Goal: Task Accomplishment & Management: Use online tool/utility

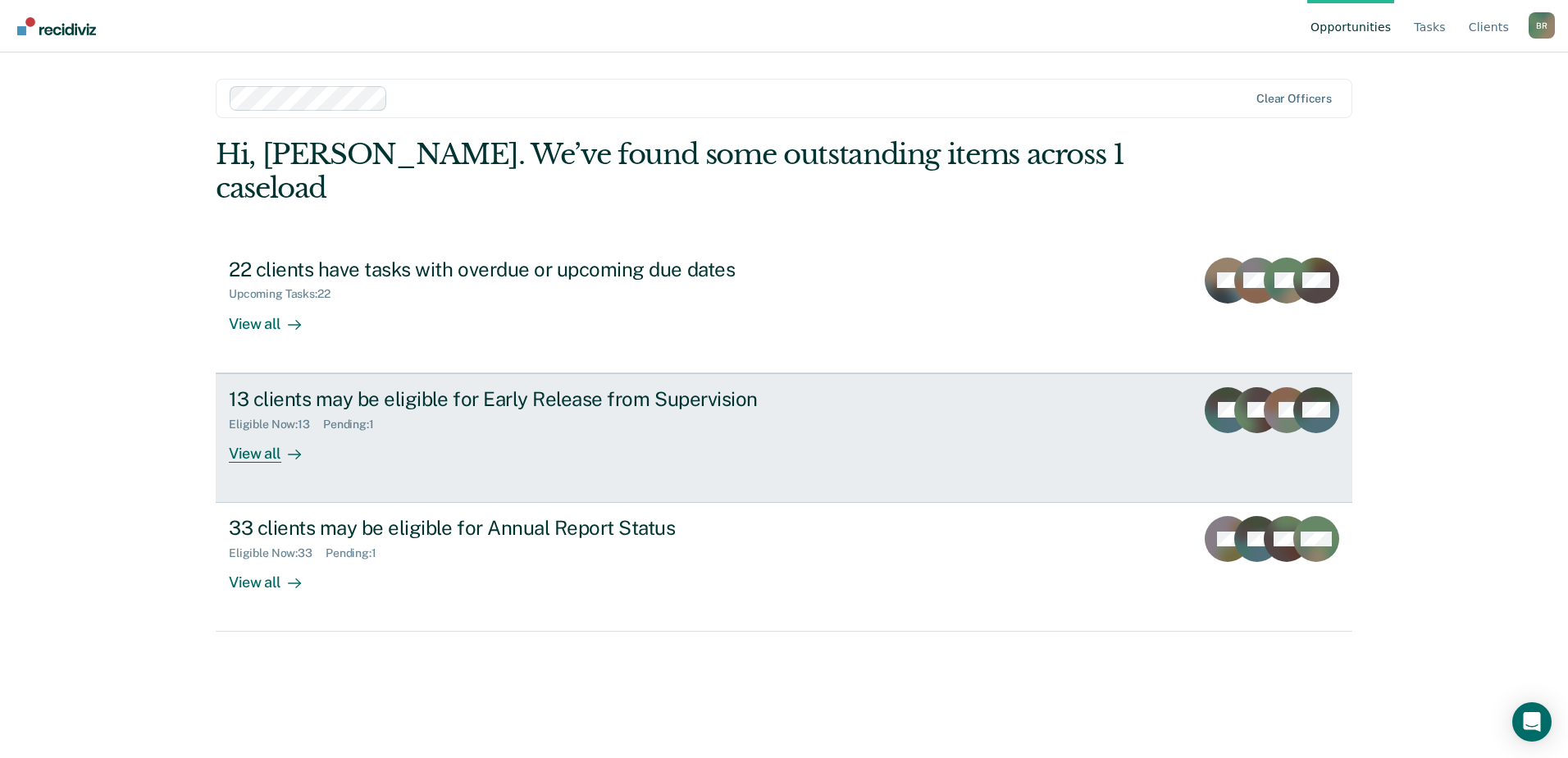
click at [296, 418] on div "Eligible Now : 13" at bounding box center [276, 425] width 94 height 14
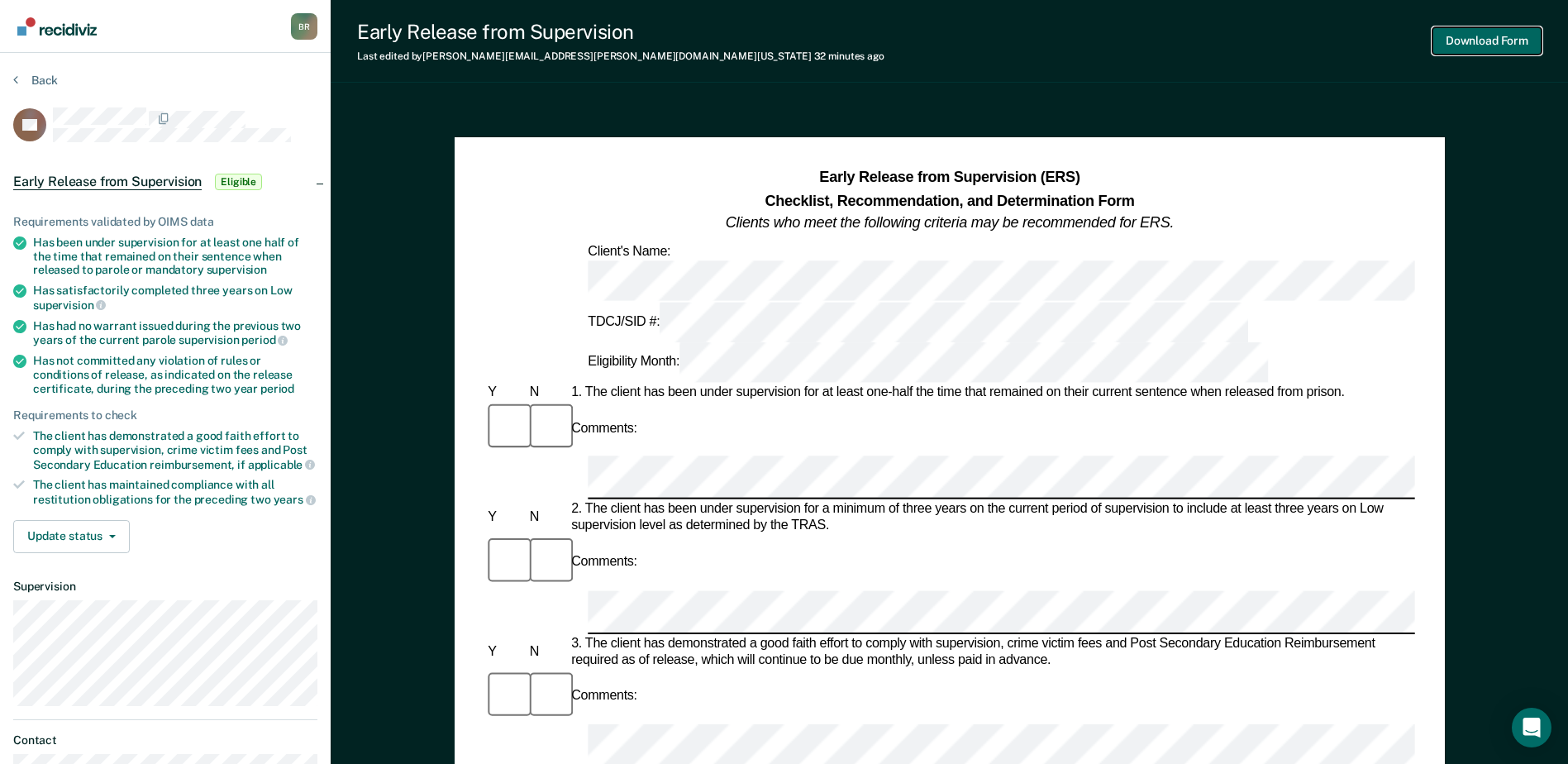
click at [1500, 37] on button "Download Form" at bounding box center [1488, 41] width 109 height 28
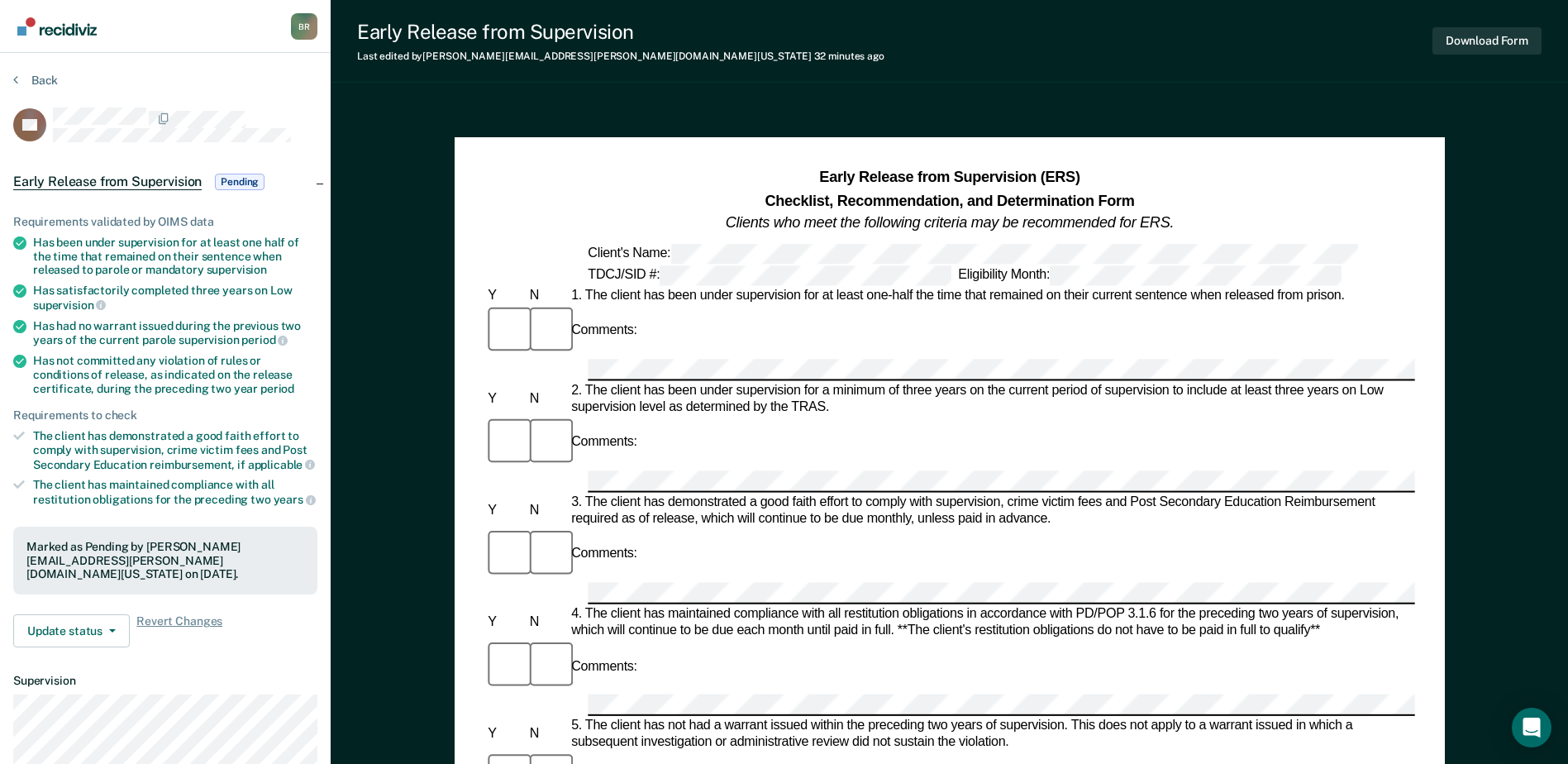
click at [111, 181] on span "Early Release from Supervision" at bounding box center [107, 181] width 189 height 16
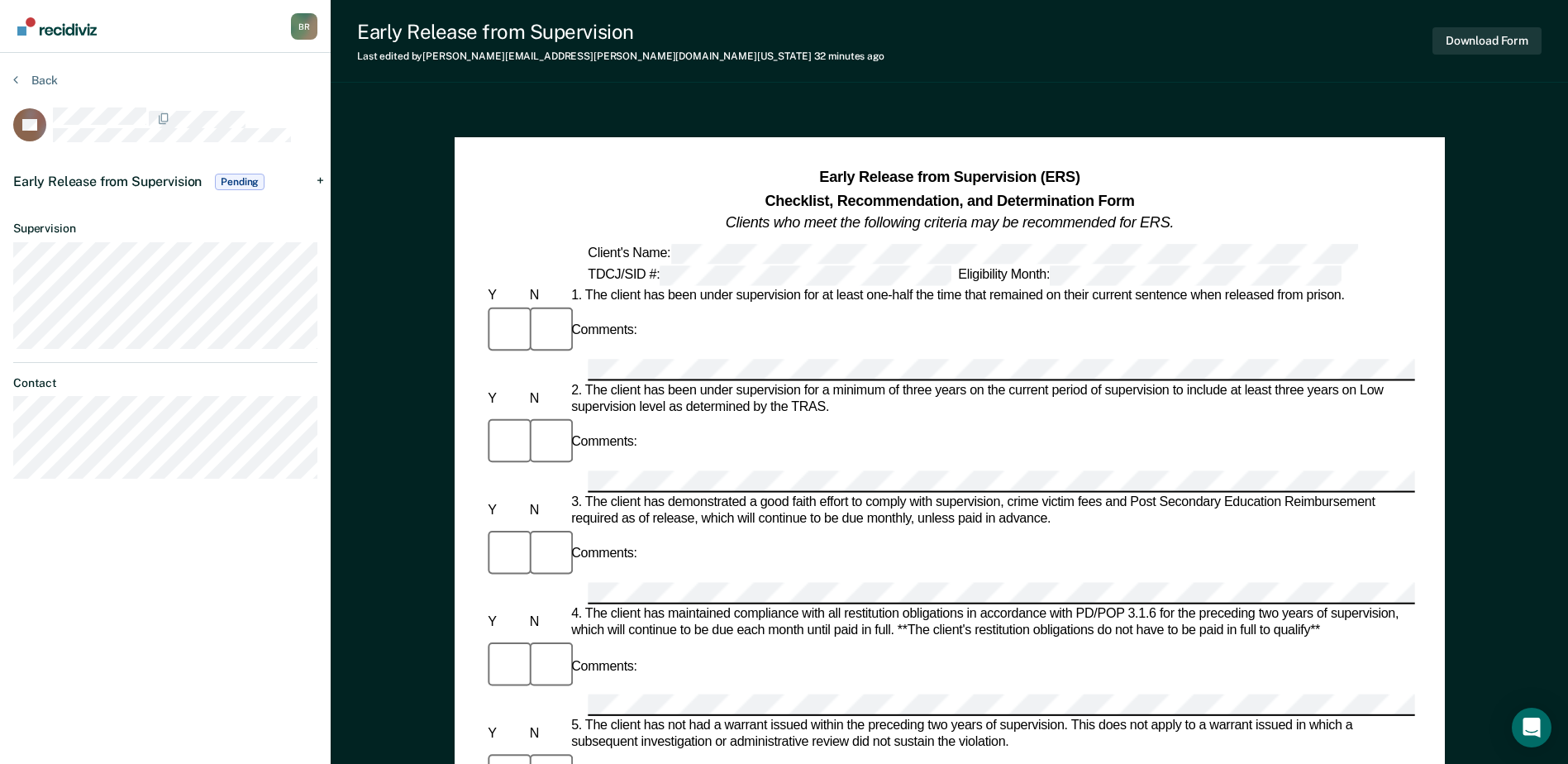
click at [114, 181] on span "Early Release from Supervision" at bounding box center [107, 181] width 189 height 16
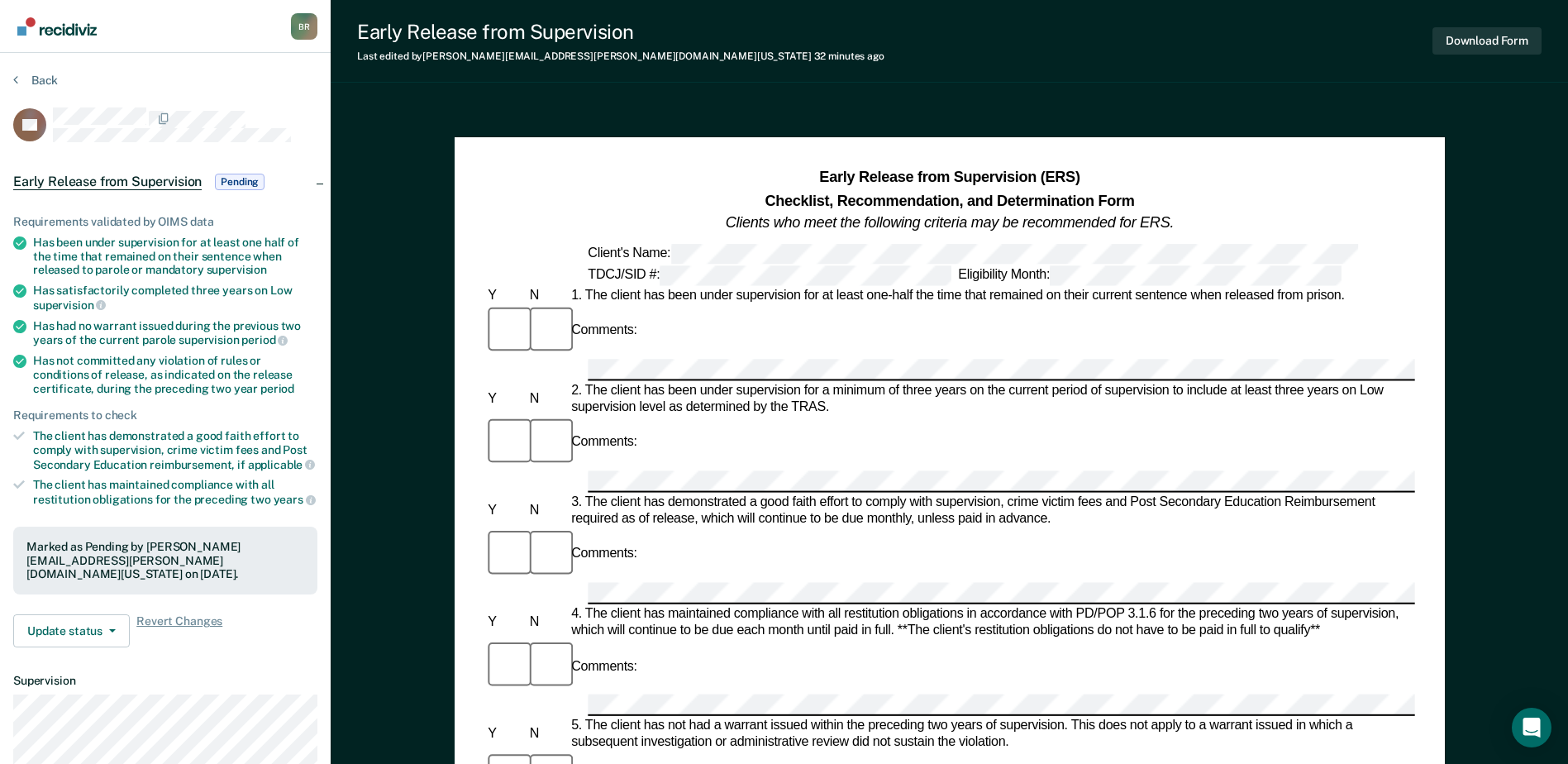
click at [249, 180] on span "Pending" at bounding box center [239, 181] width 49 height 16
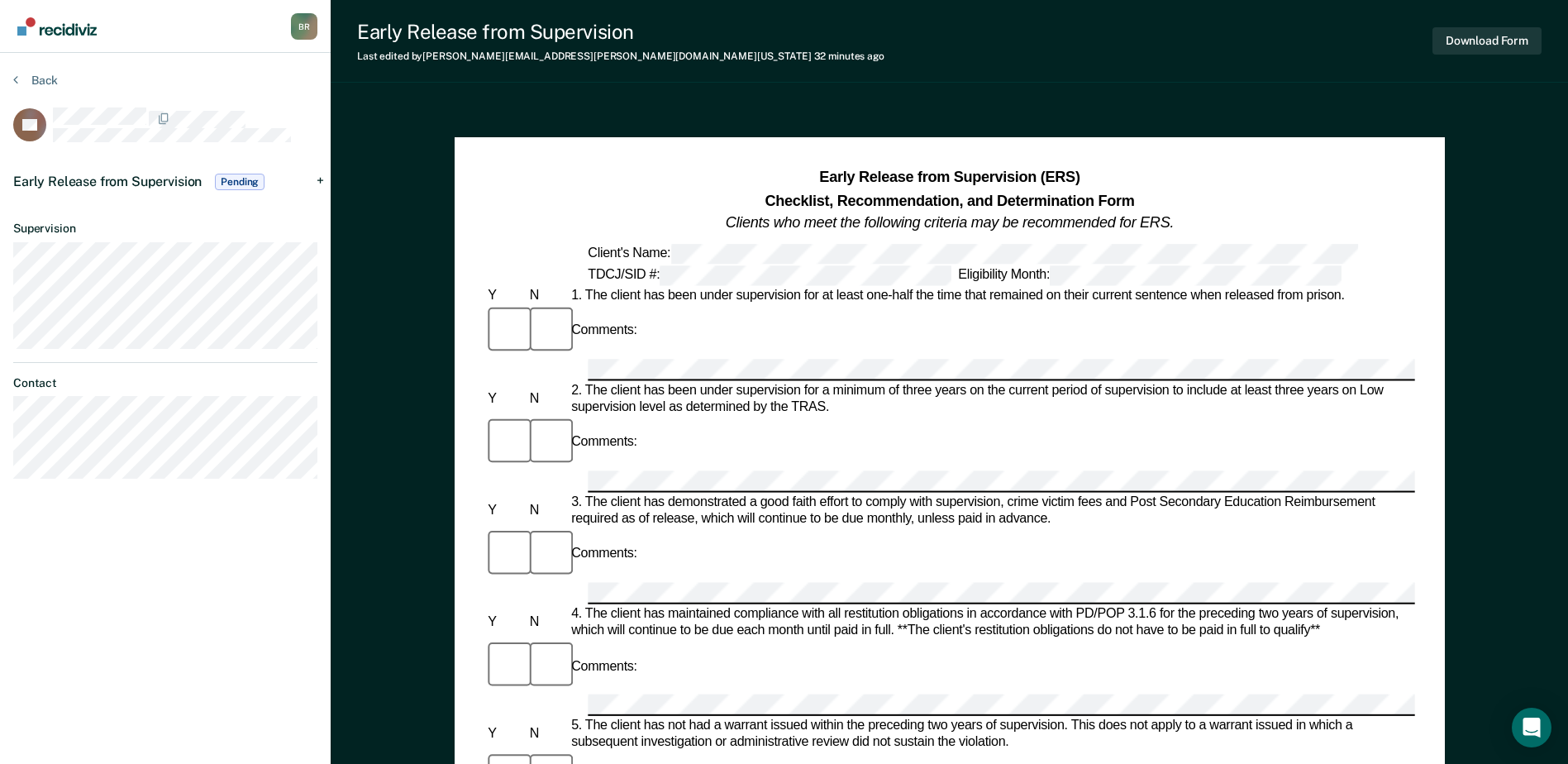
click at [249, 180] on span "Pending" at bounding box center [239, 181] width 49 height 16
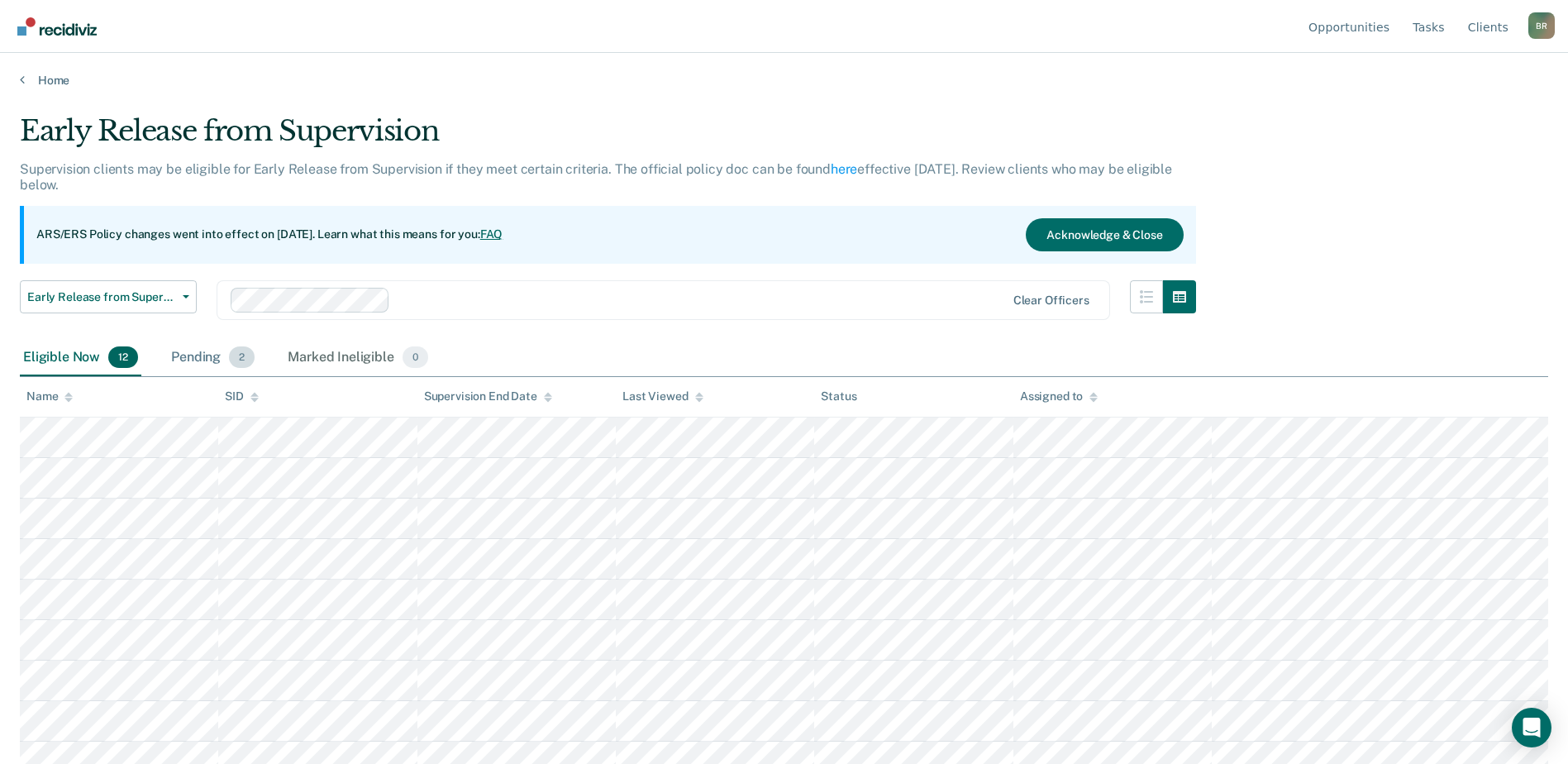
click at [181, 356] on div "Pending 2" at bounding box center [213, 357] width 90 height 37
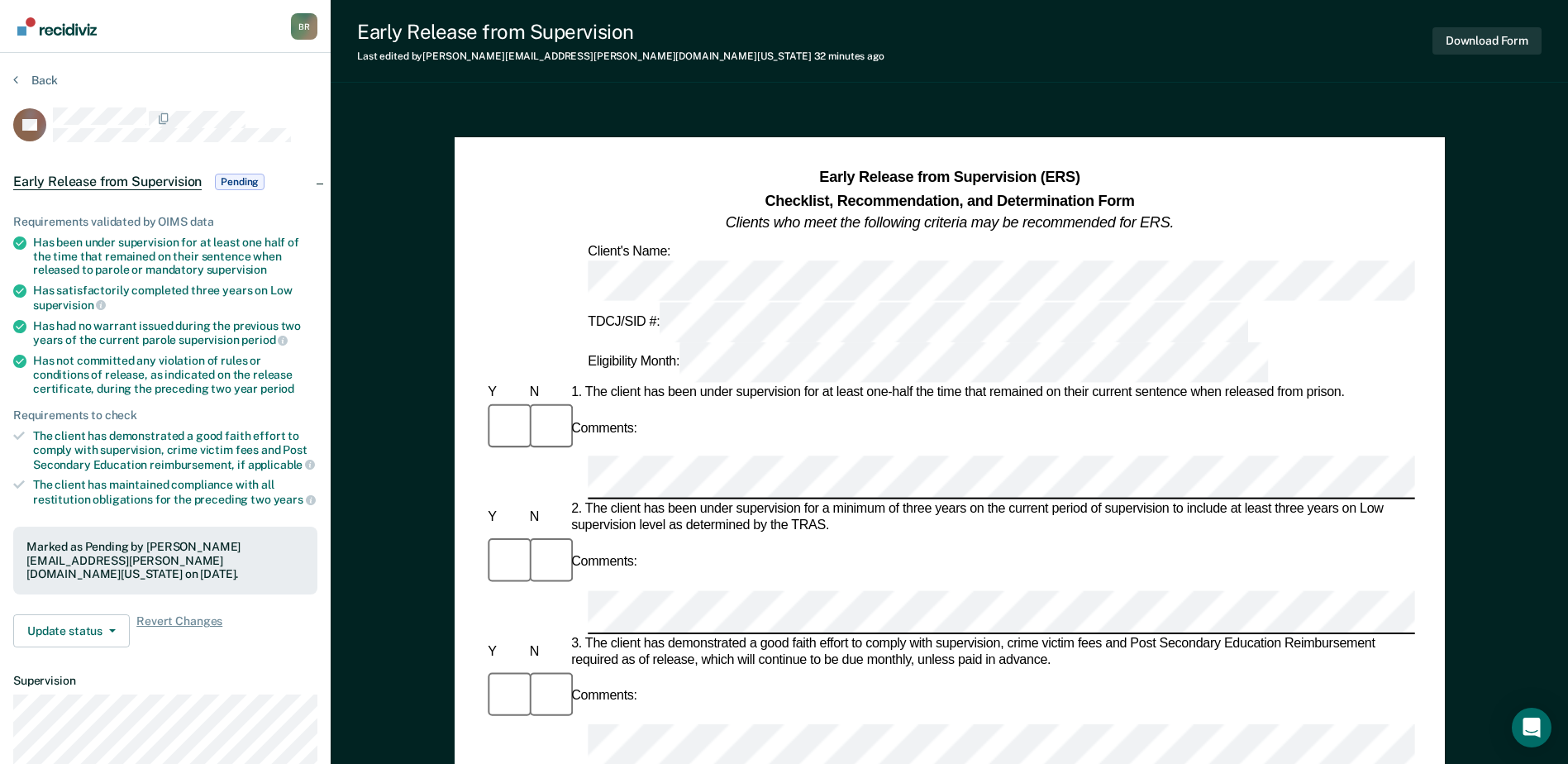
click at [300, 17] on div "B R" at bounding box center [305, 27] width 27 height 27
click at [16, 79] on icon at bounding box center [16, 79] width 5 height 13
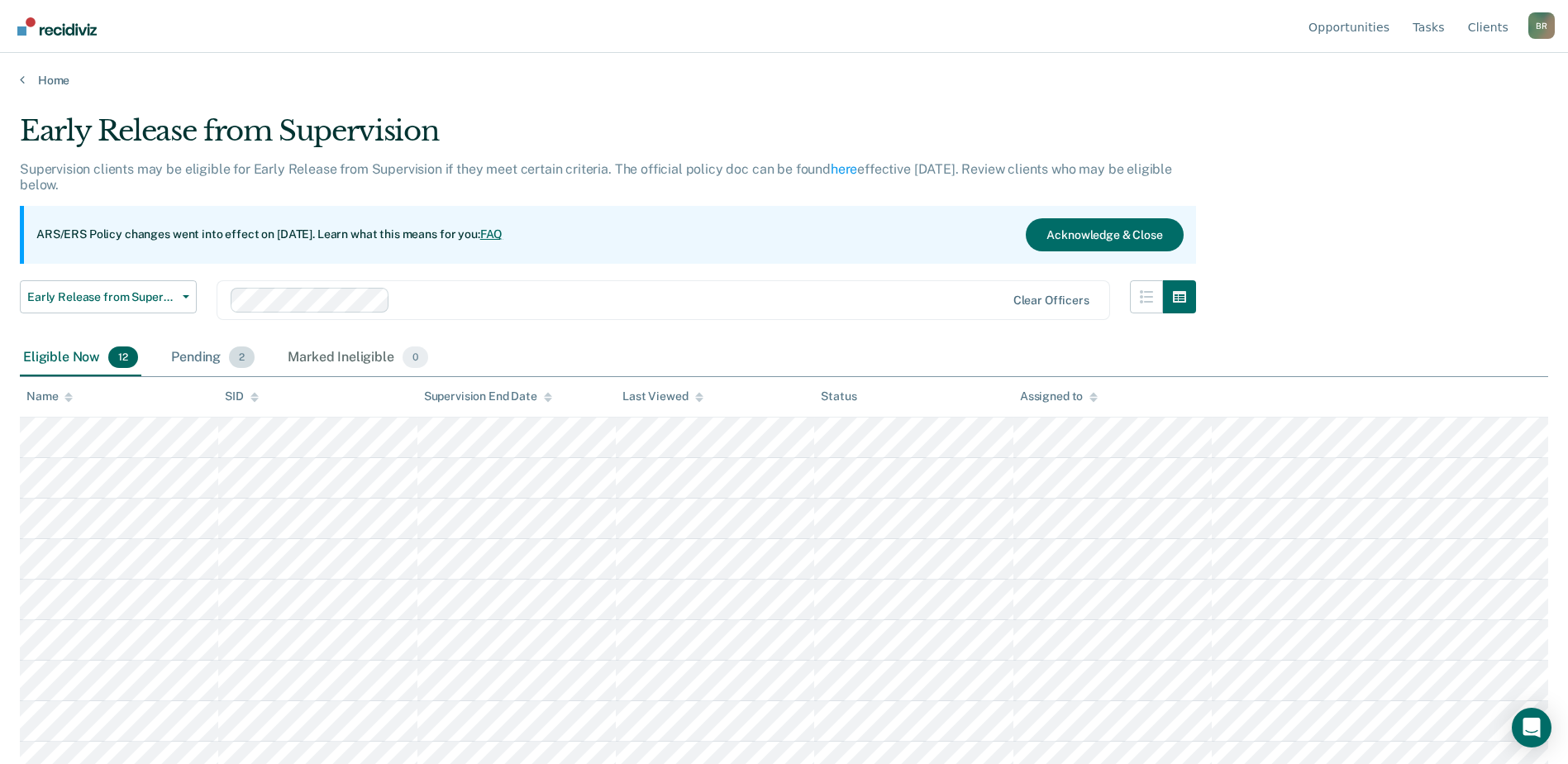
click at [180, 356] on div "Pending 2" at bounding box center [213, 357] width 90 height 37
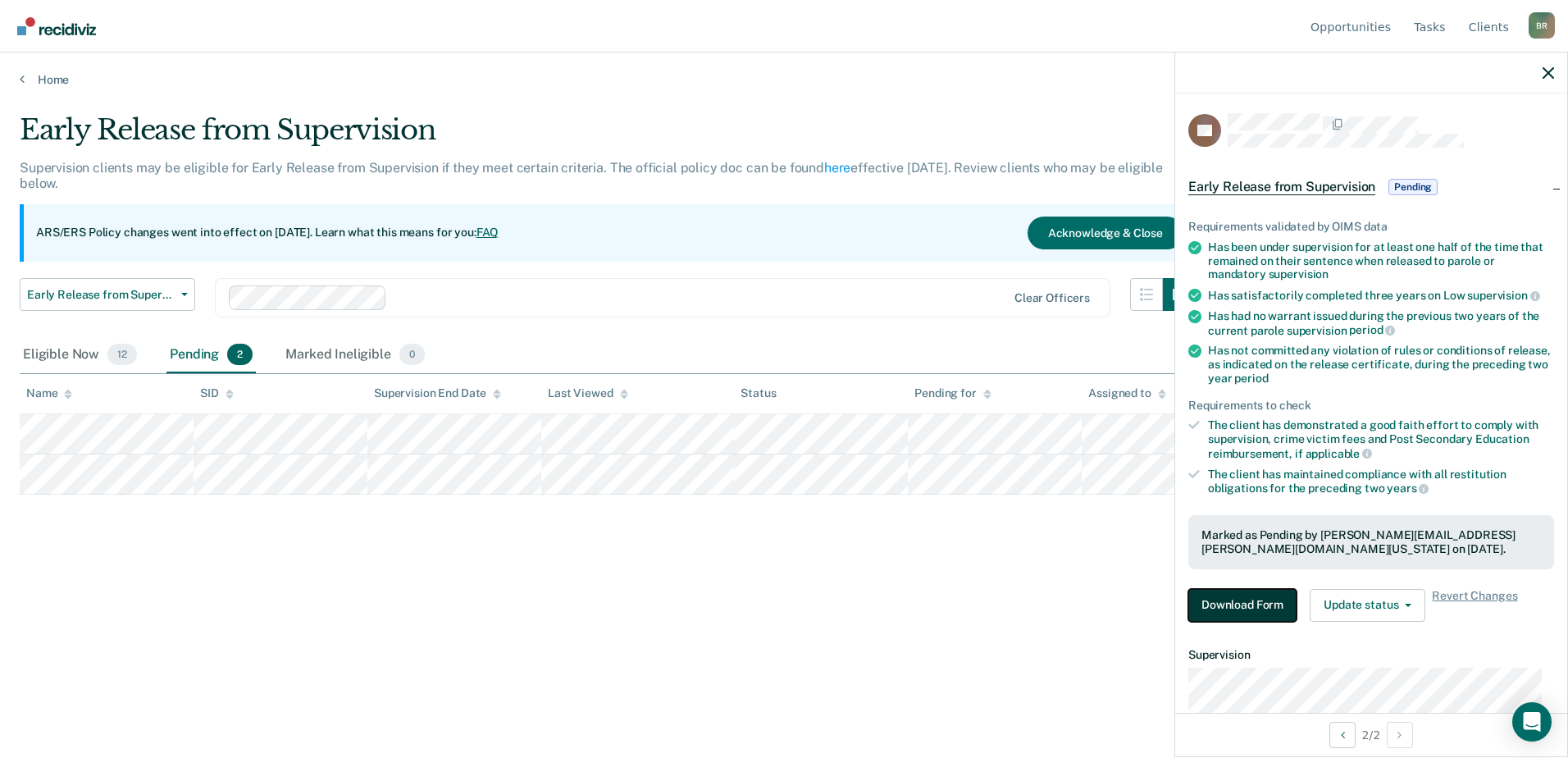
click at [1225, 609] on button "Download Form" at bounding box center [1243, 605] width 108 height 33
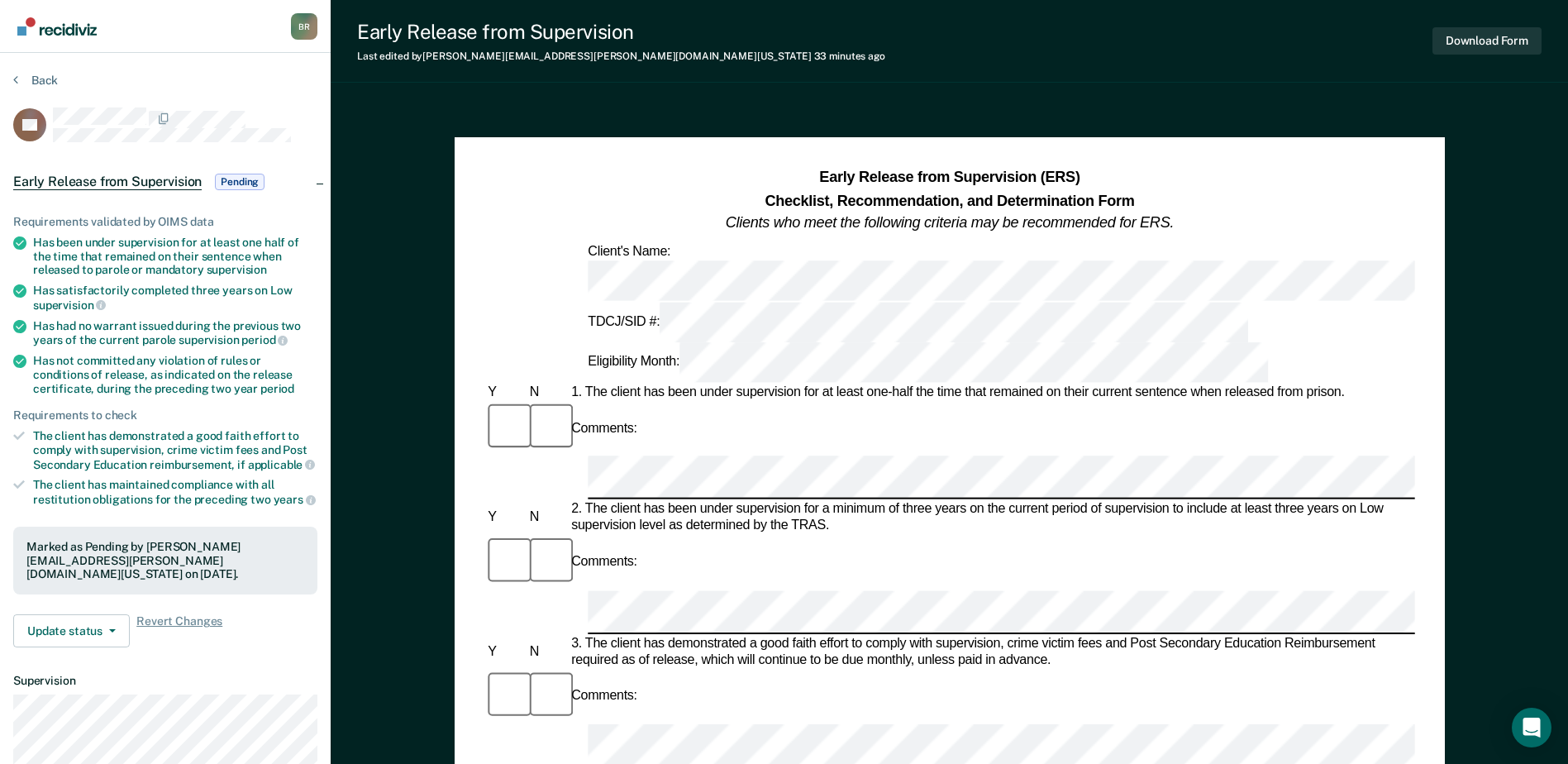
click at [131, 181] on span "Early Release from Supervision" at bounding box center [107, 181] width 189 height 16
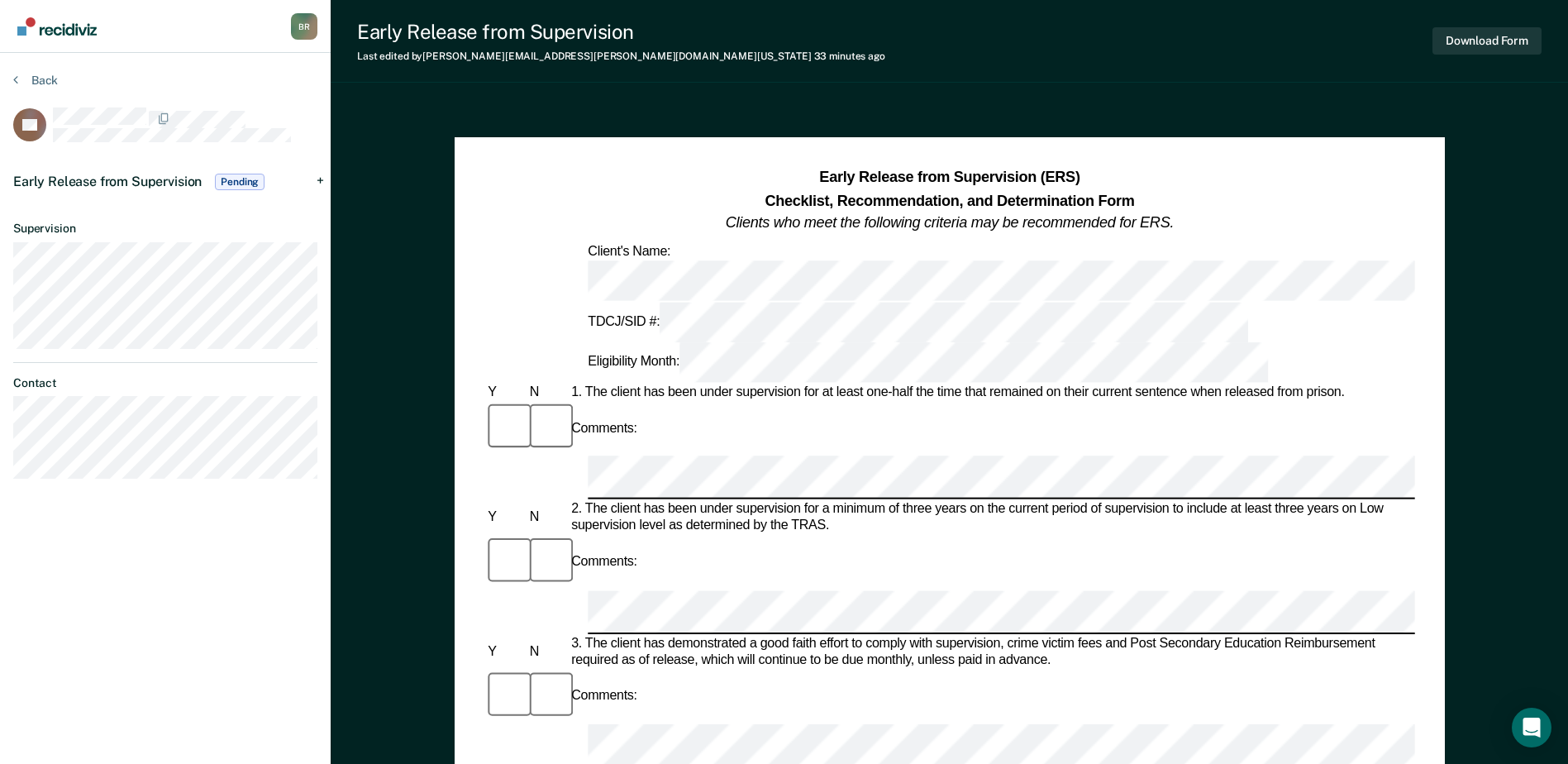
click at [131, 181] on span "Early Release from Supervision" at bounding box center [107, 181] width 189 height 16
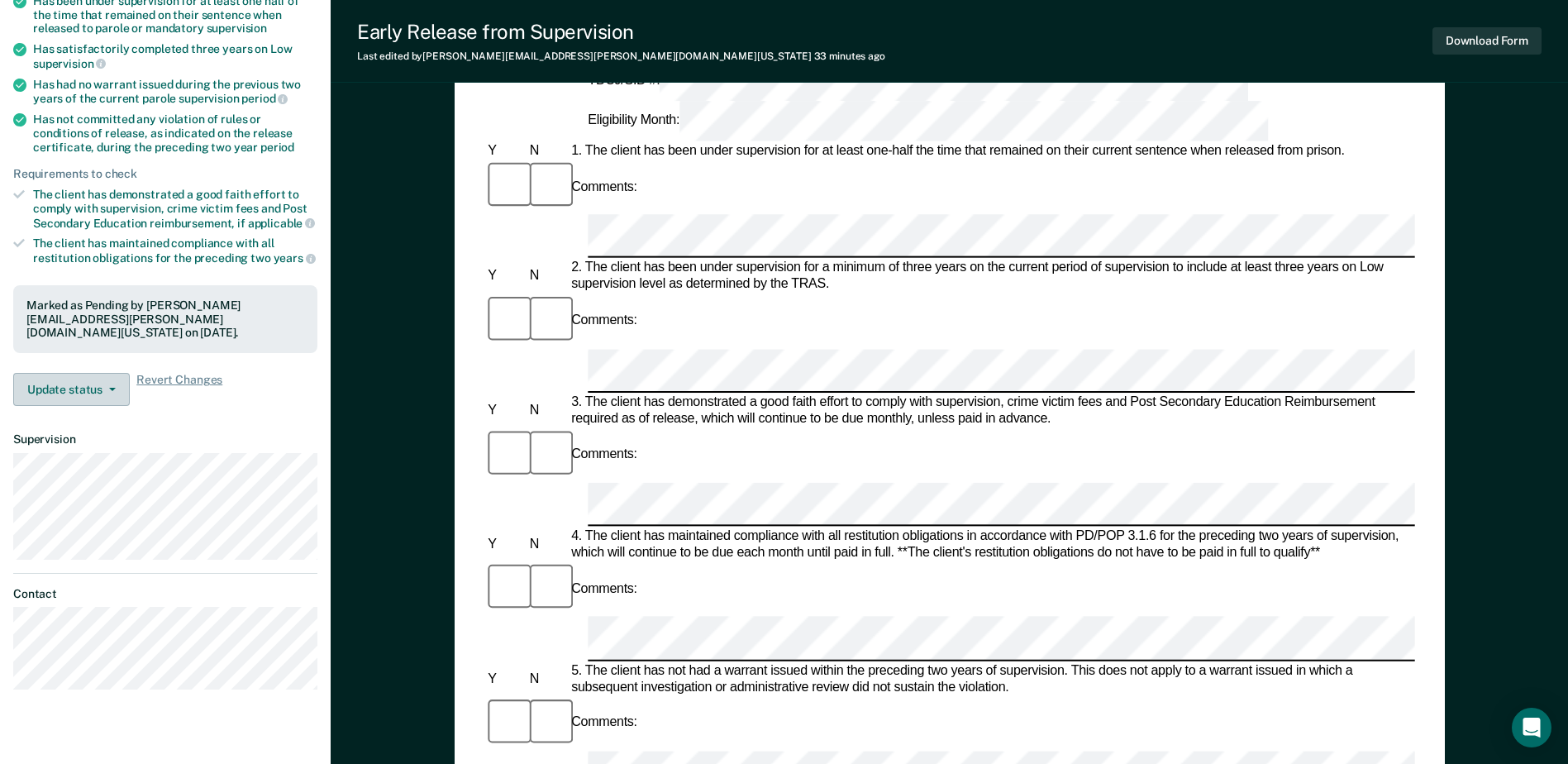
scroll to position [248, 0]
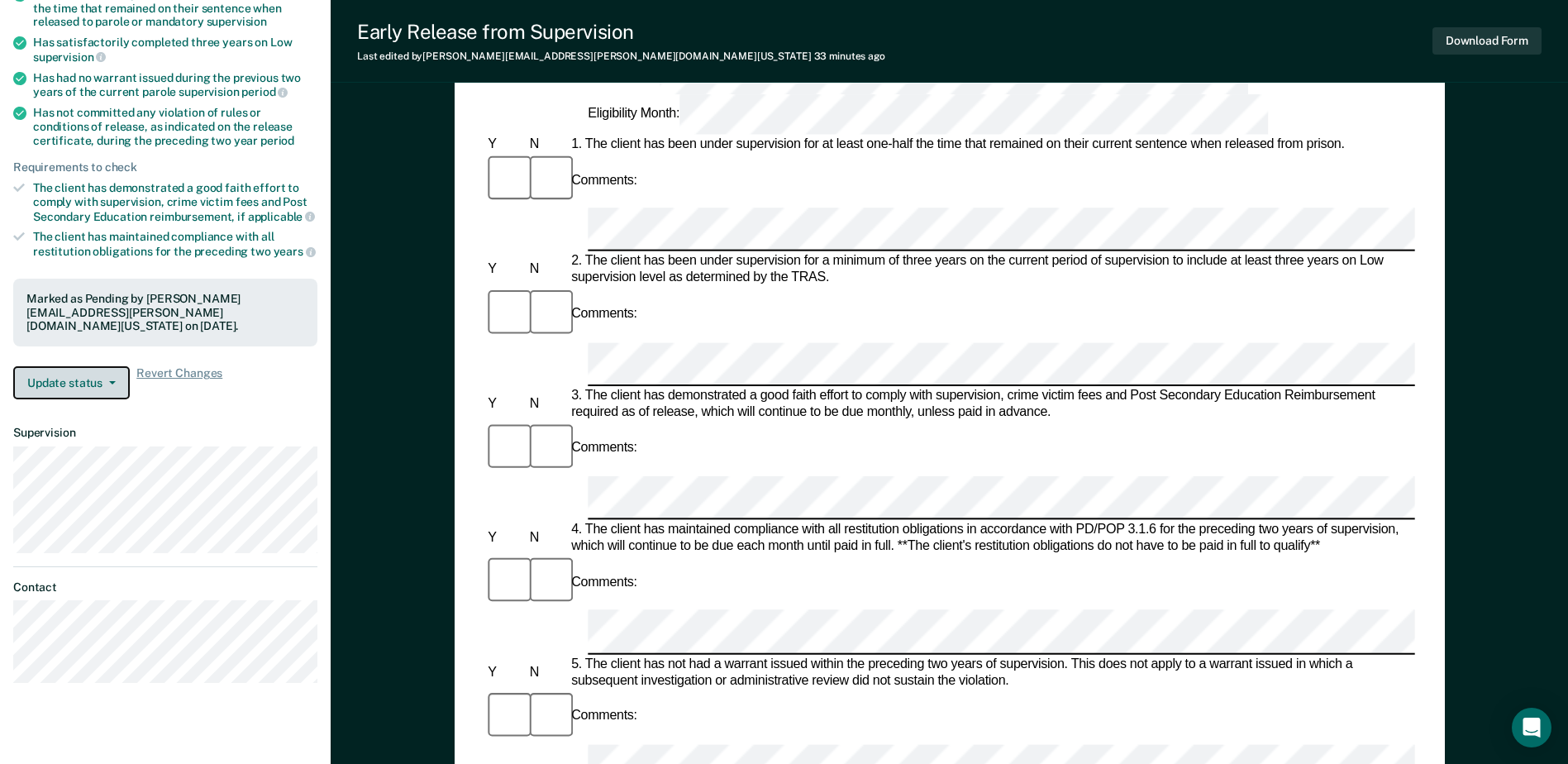
click at [114, 381] on icon "button" at bounding box center [112, 382] width 6 height 4
click at [113, 381] on icon "button" at bounding box center [112, 382] width 6 height 4
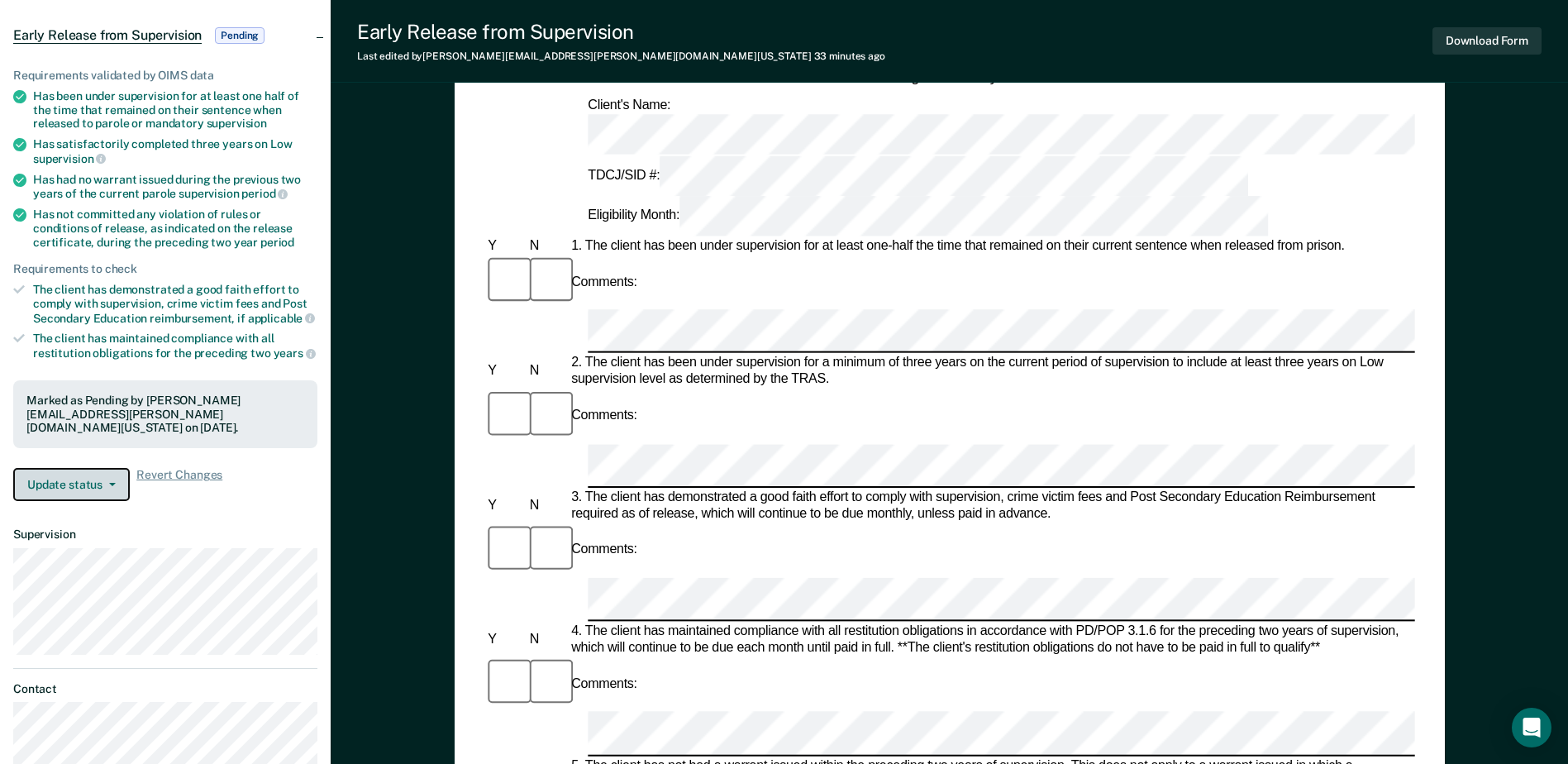
scroll to position [0, 0]
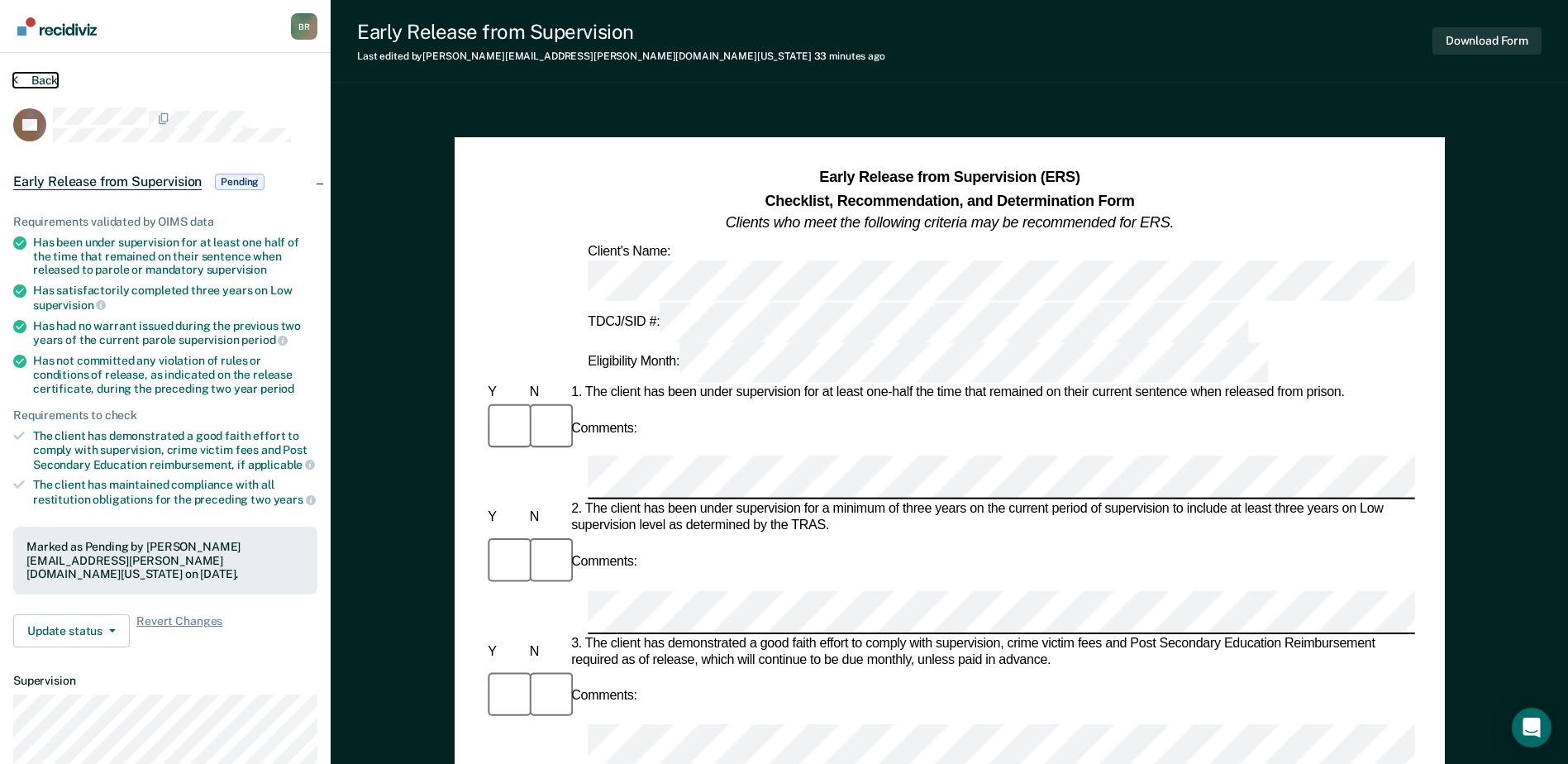
click at [42, 82] on button "Back" at bounding box center [36, 80] width 45 height 15
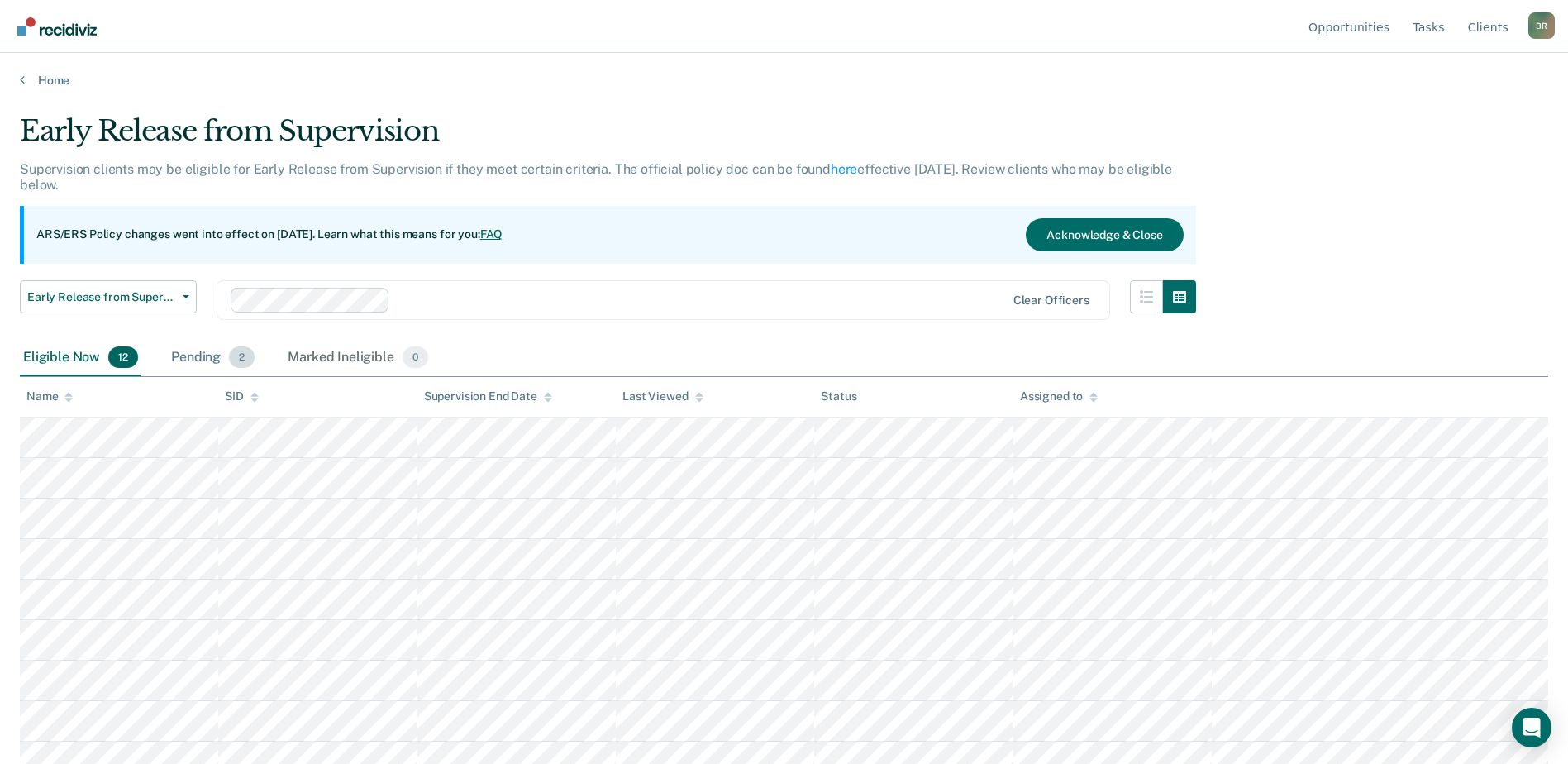
click at [205, 357] on div "Pending 2" at bounding box center [213, 357] width 90 height 37
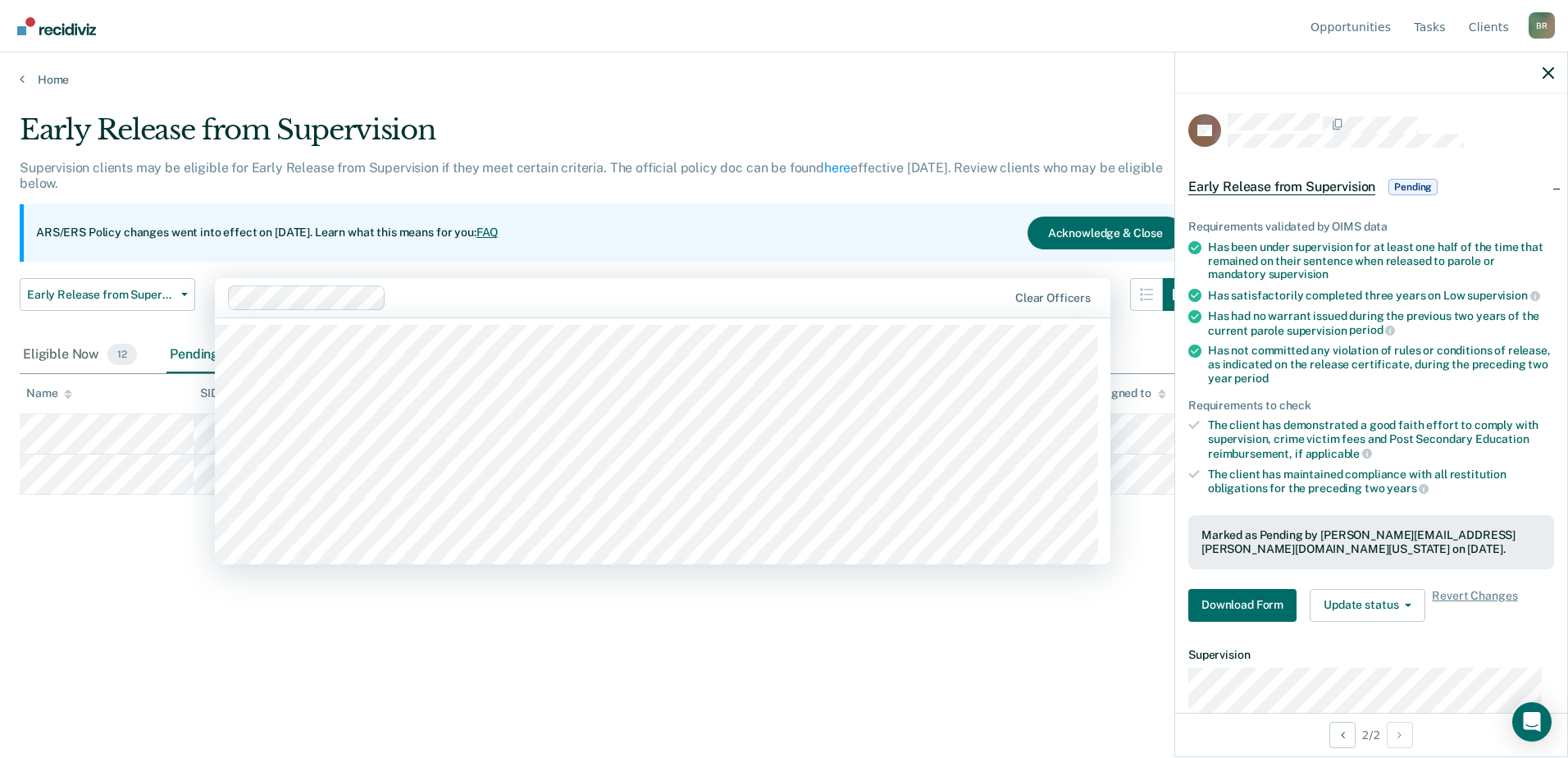
click at [942, 291] on div at bounding box center [700, 297] width 615 height 19
click at [1258, 606] on button "Download Form" at bounding box center [1243, 605] width 108 height 33
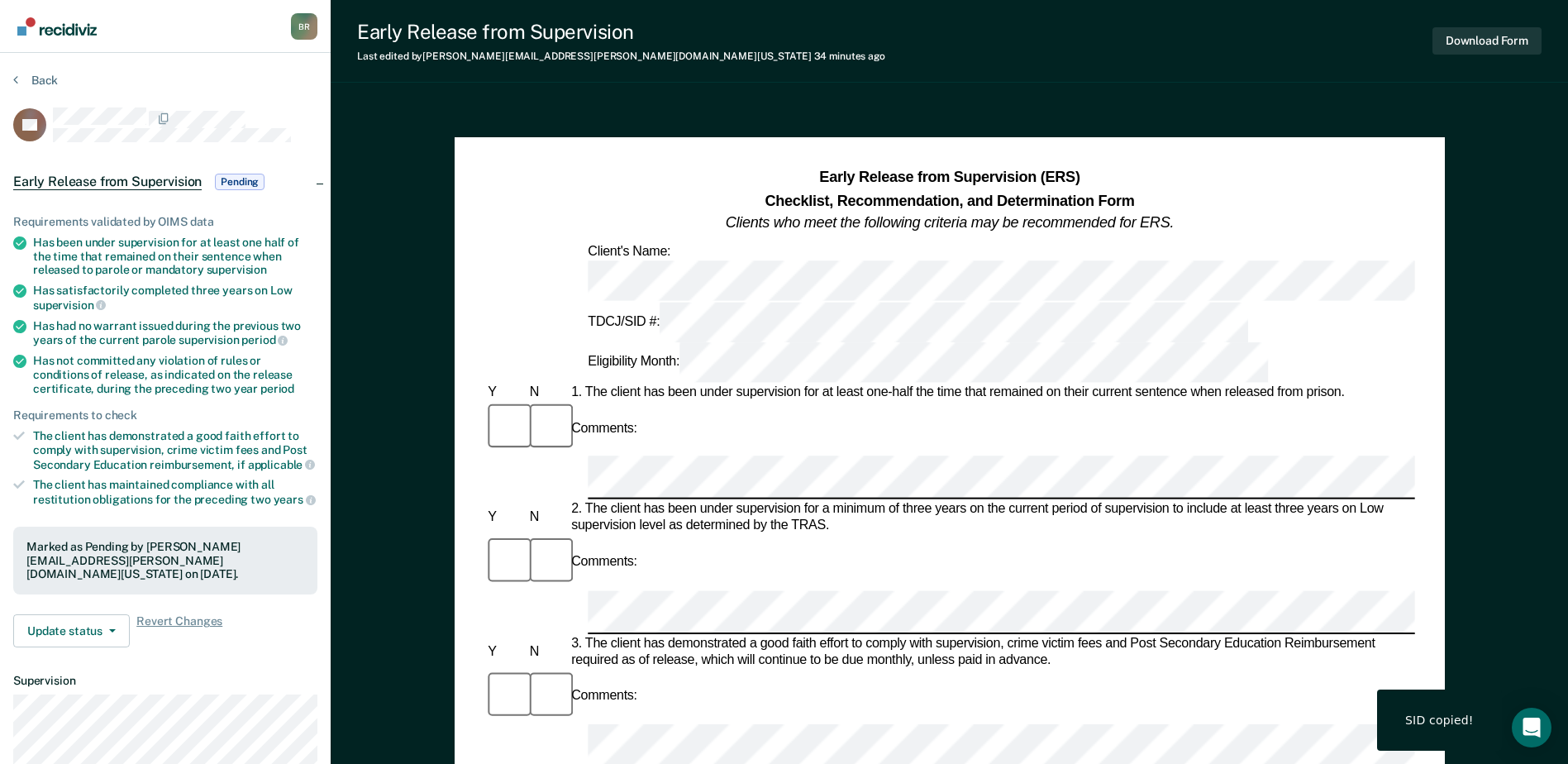
click at [1479, 38] on button "Download Form" at bounding box center [1488, 41] width 109 height 28
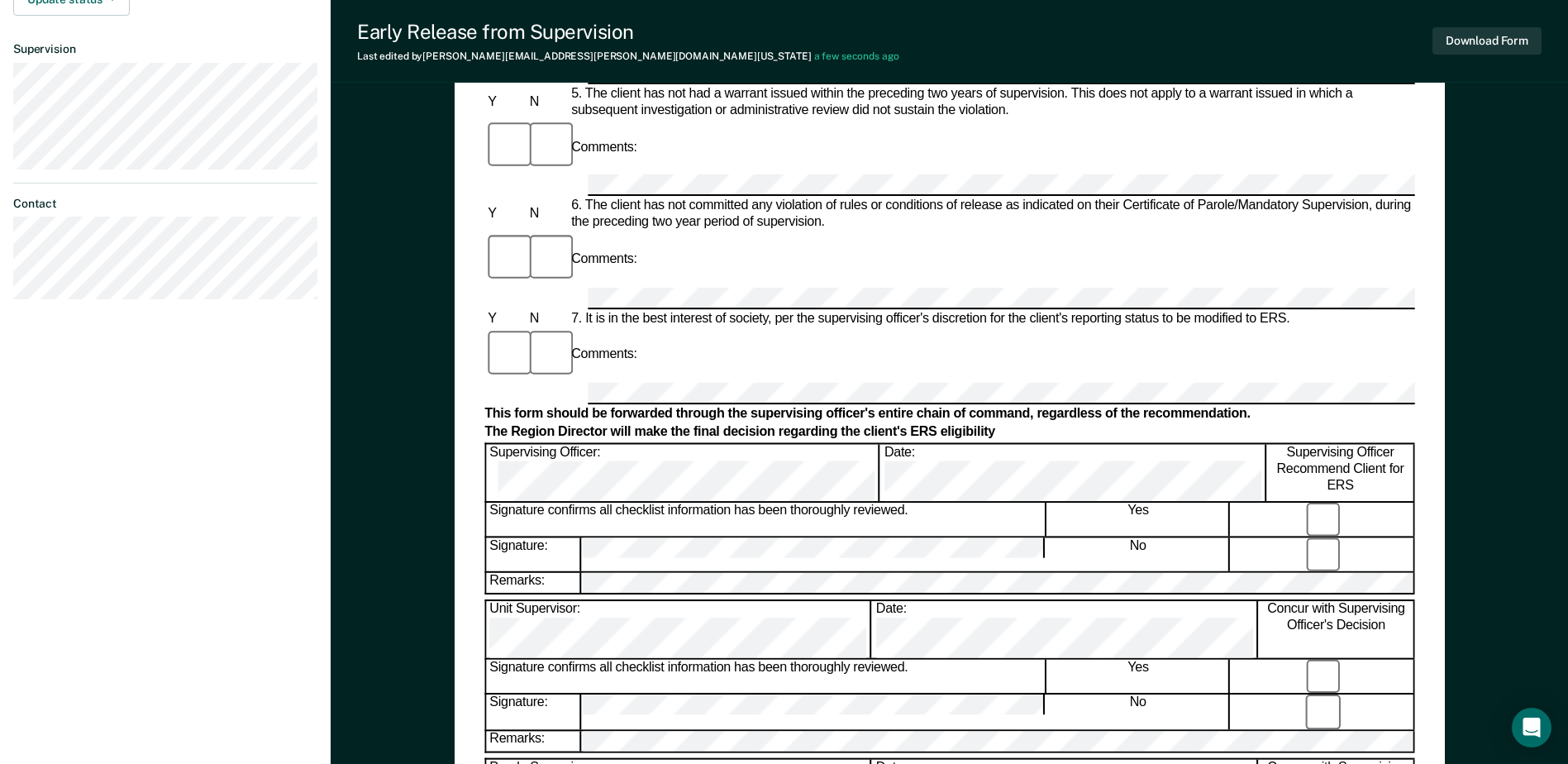
scroll to position [661, 0]
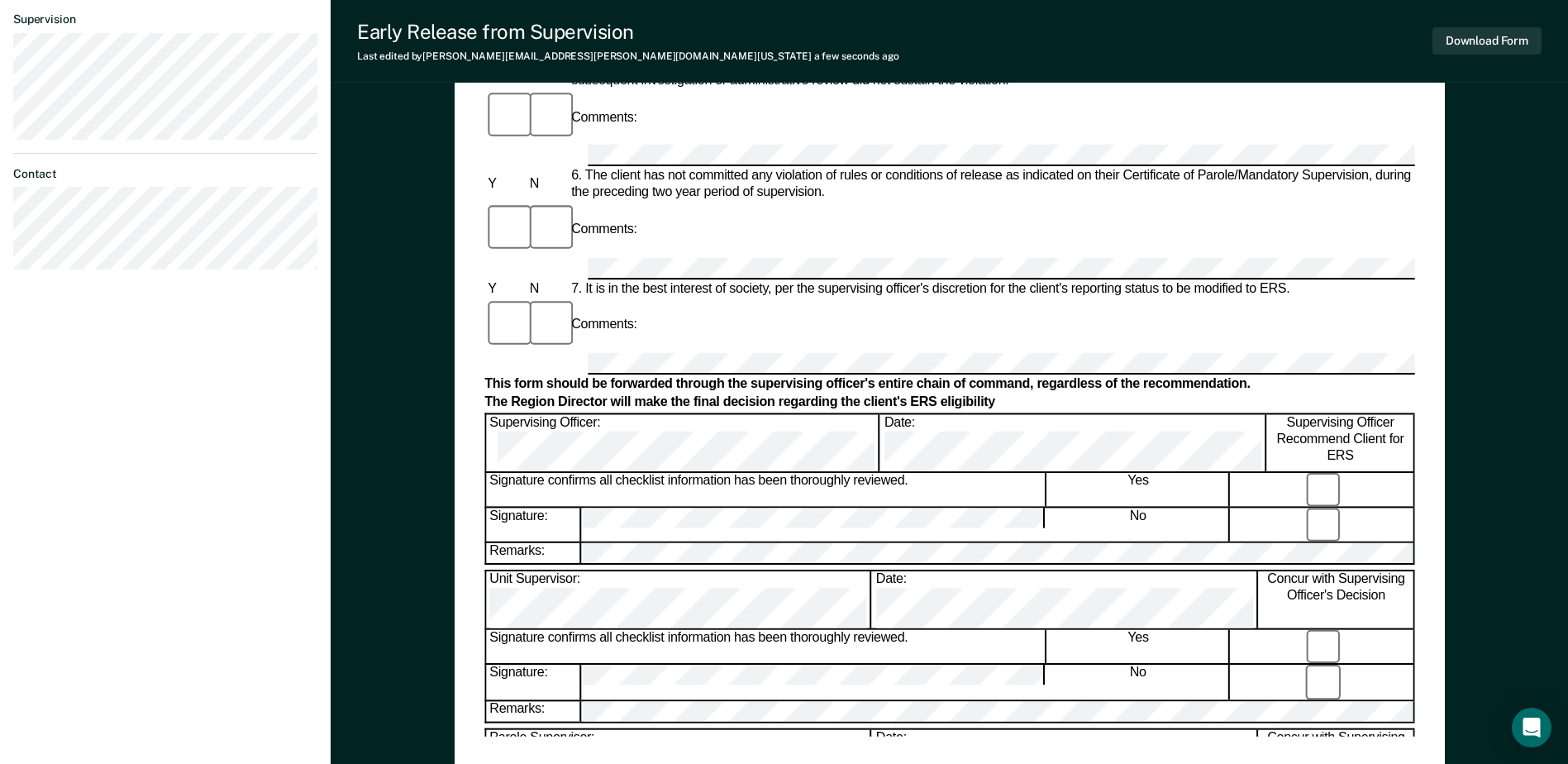
click at [806, 734] on div "Early Release from Supervision (ERS) Checklist, Recommendation, and Determinati…" at bounding box center [949, 121] width 930 height 1230
click at [1519, 35] on button "Download Form" at bounding box center [1488, 41] width 109 height 28
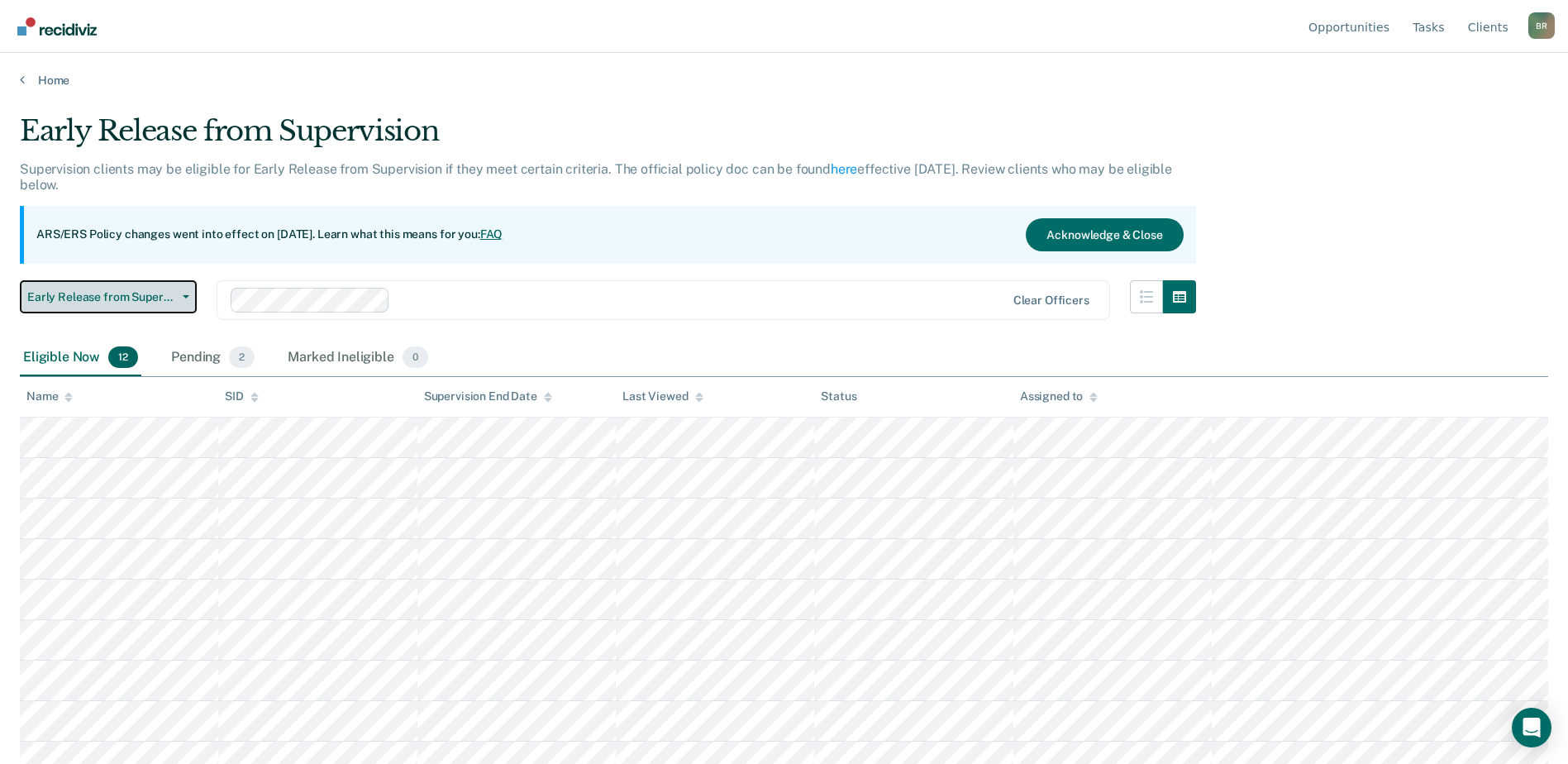
click at [181, 302] on button "Early Release from Supervision" at bounding box center [108, 297] width 177 height 33
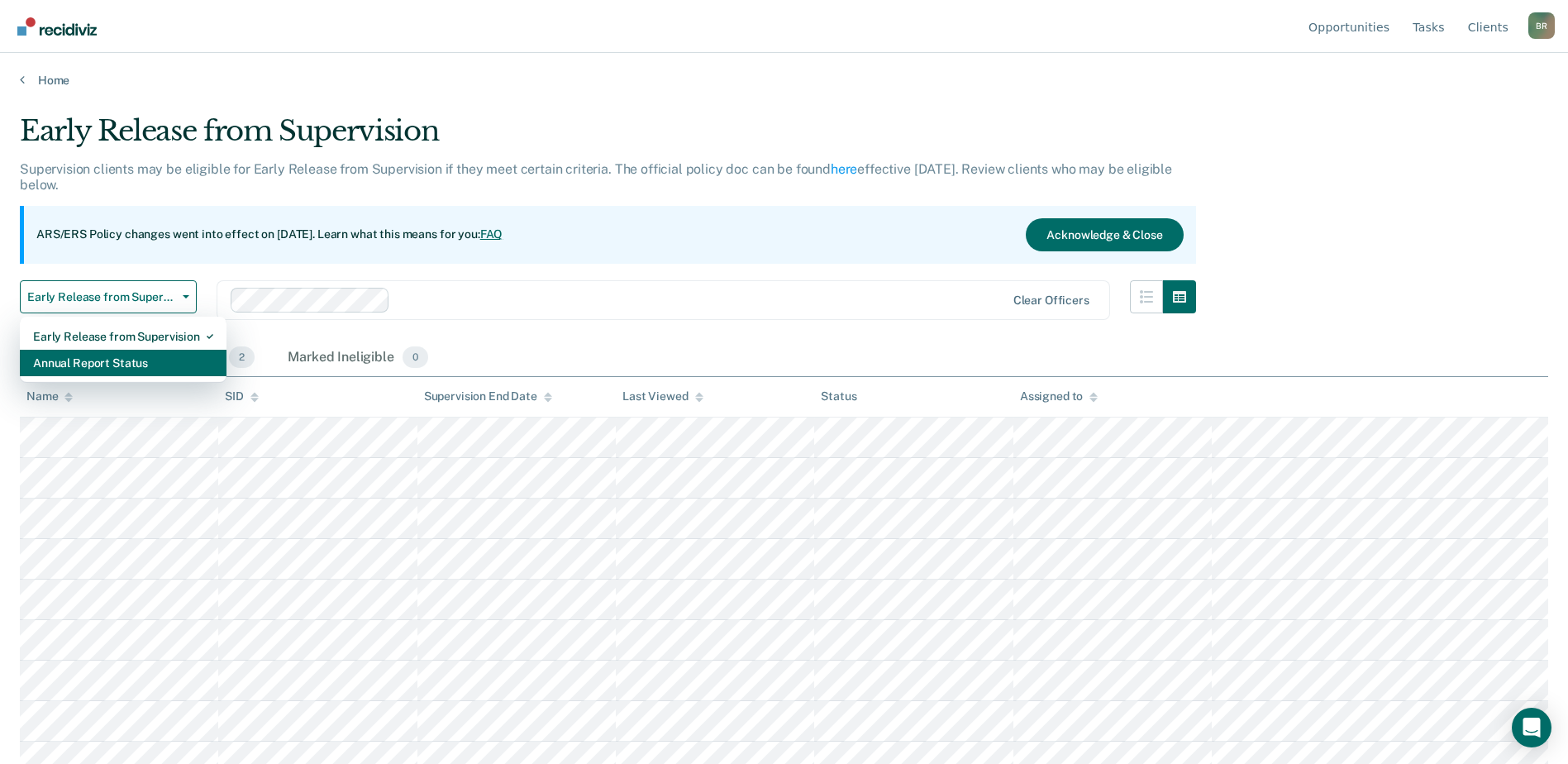
click at [76, 365] on div "Annual Report Status" at bounding box center [123, 363] width 181 height 27
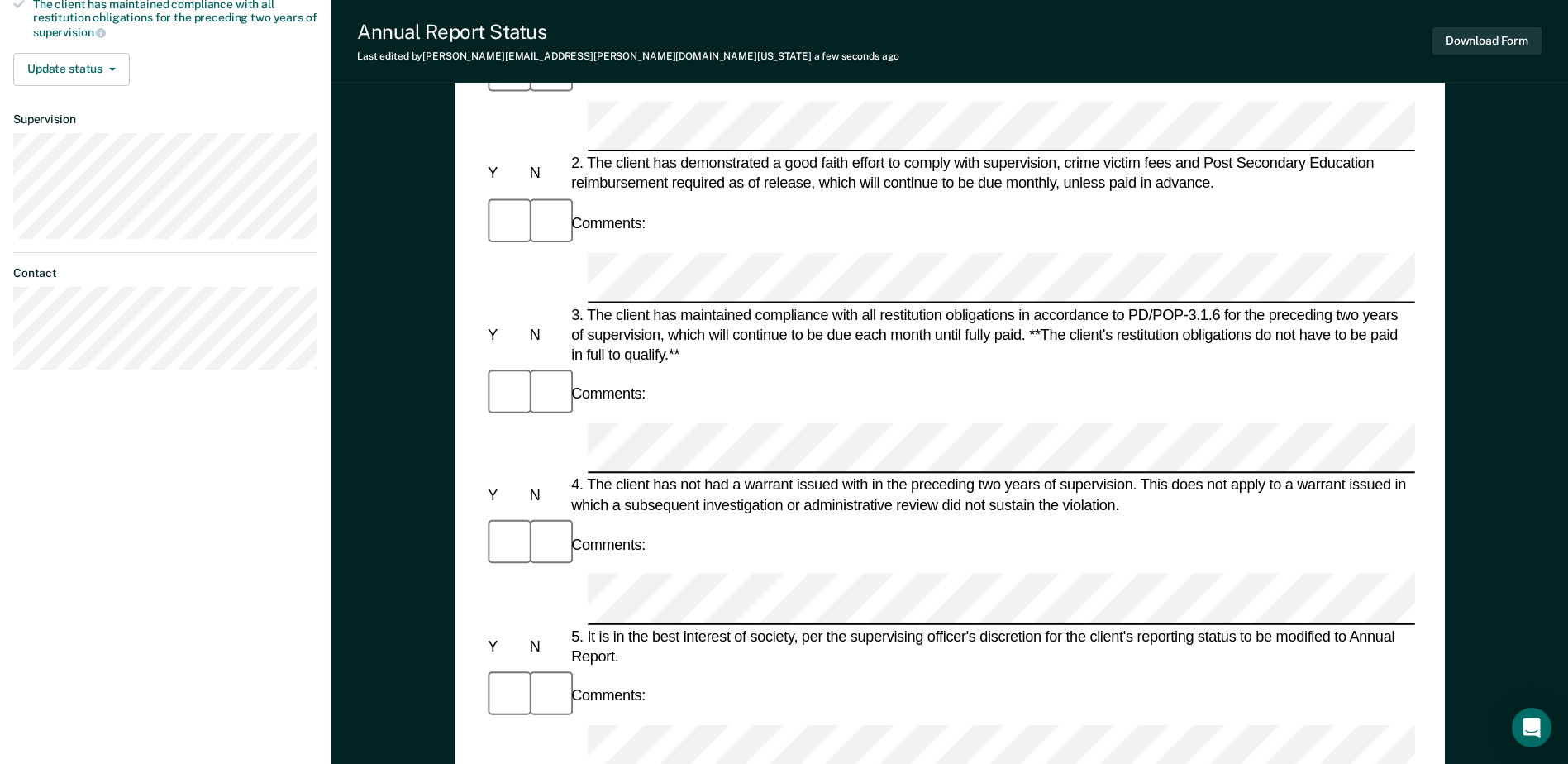
scroll to position [413, 0]
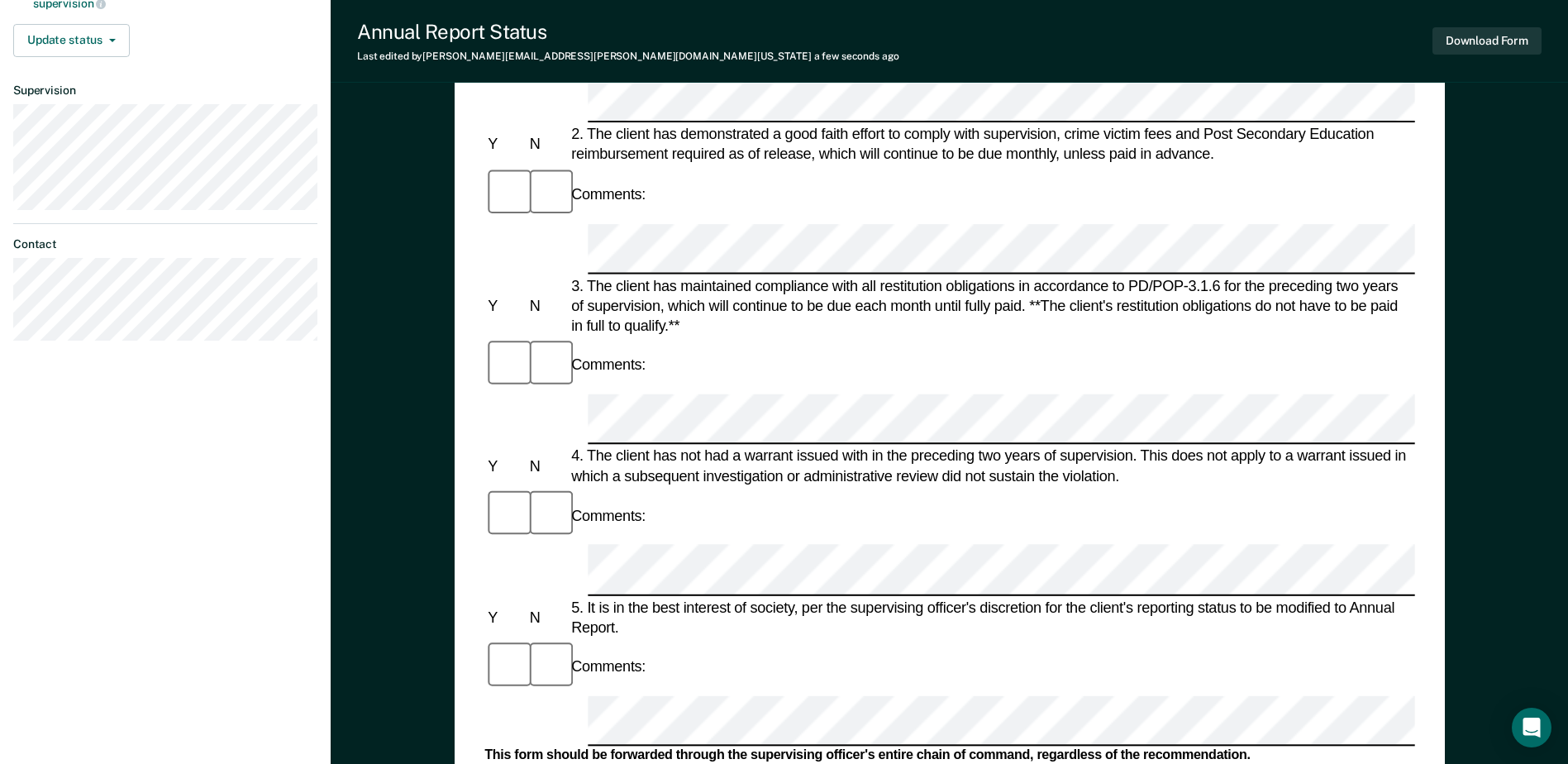
click at [841, 639] on div "Comments:" at bounding box center [949, 667] width 930 height 55
drag, startPoint x: 726, startPoint y: 352, endPoint x: 771, endPoint y: 327, distance: 51.5
click at [771, 639] on div "Comments:" at bounding box center [949, 667] width 930 height 55
drag, startPoint x: 735, startPoint y: 349, endPoint x: 788, endPoint y: 340, distance: 53.8
click at [788, 639] on div "Comments:" at bounding box center [949, 667] width 930 height 55
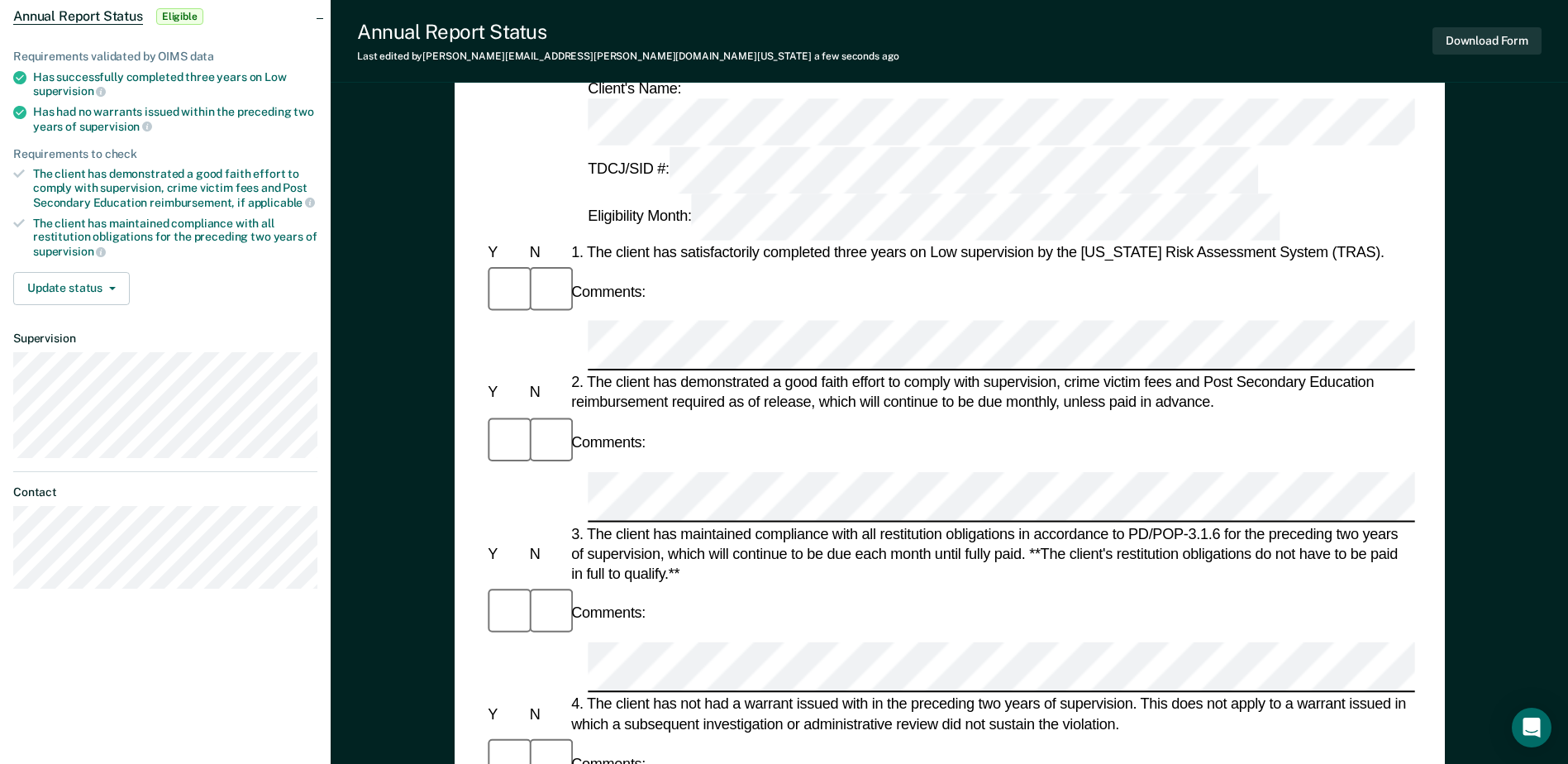
scroll to position [0, 0]
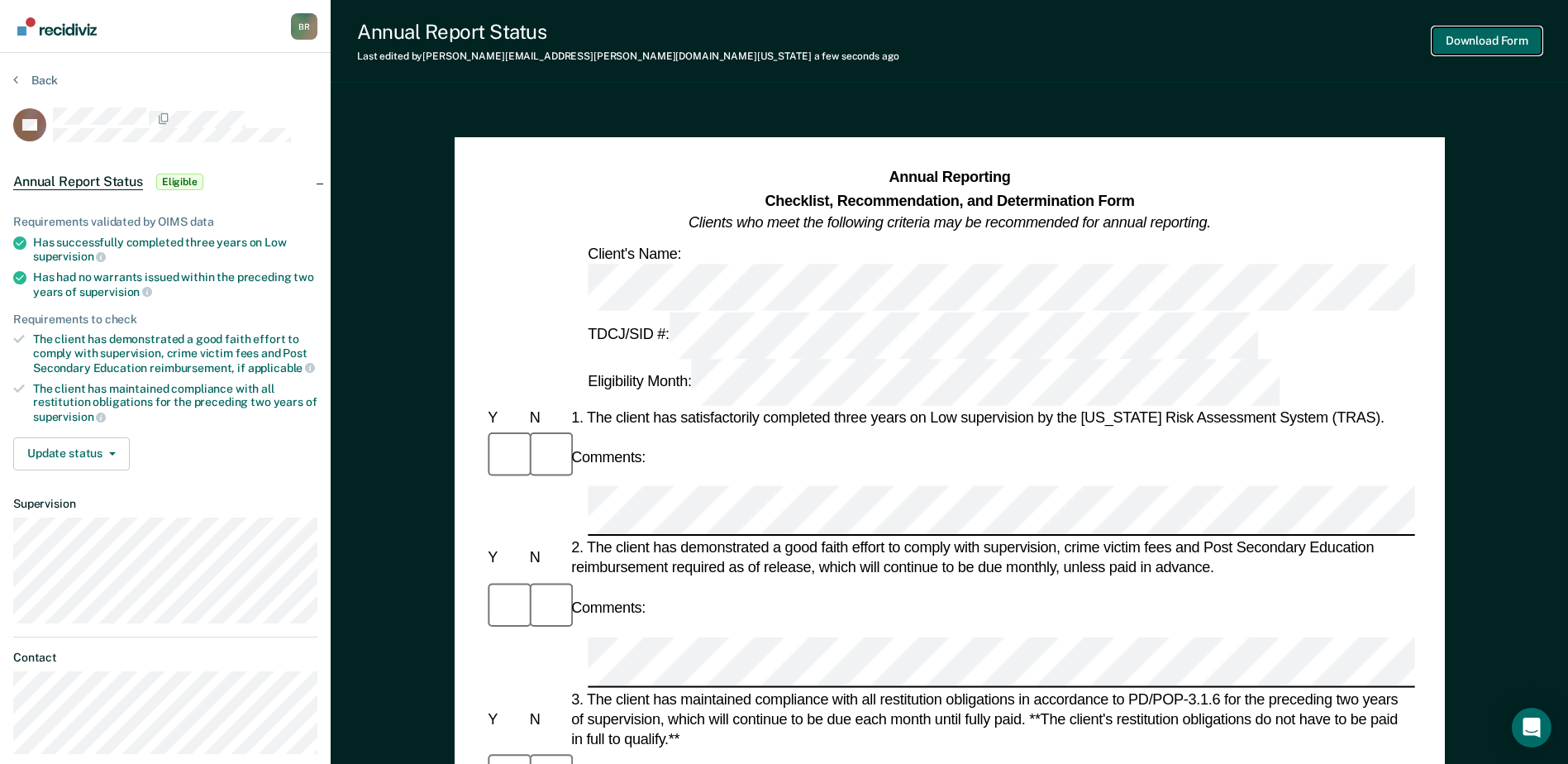
click at [1487, 38] on button "Download Form" at bounding box center [1488, 41] width 109 height 28
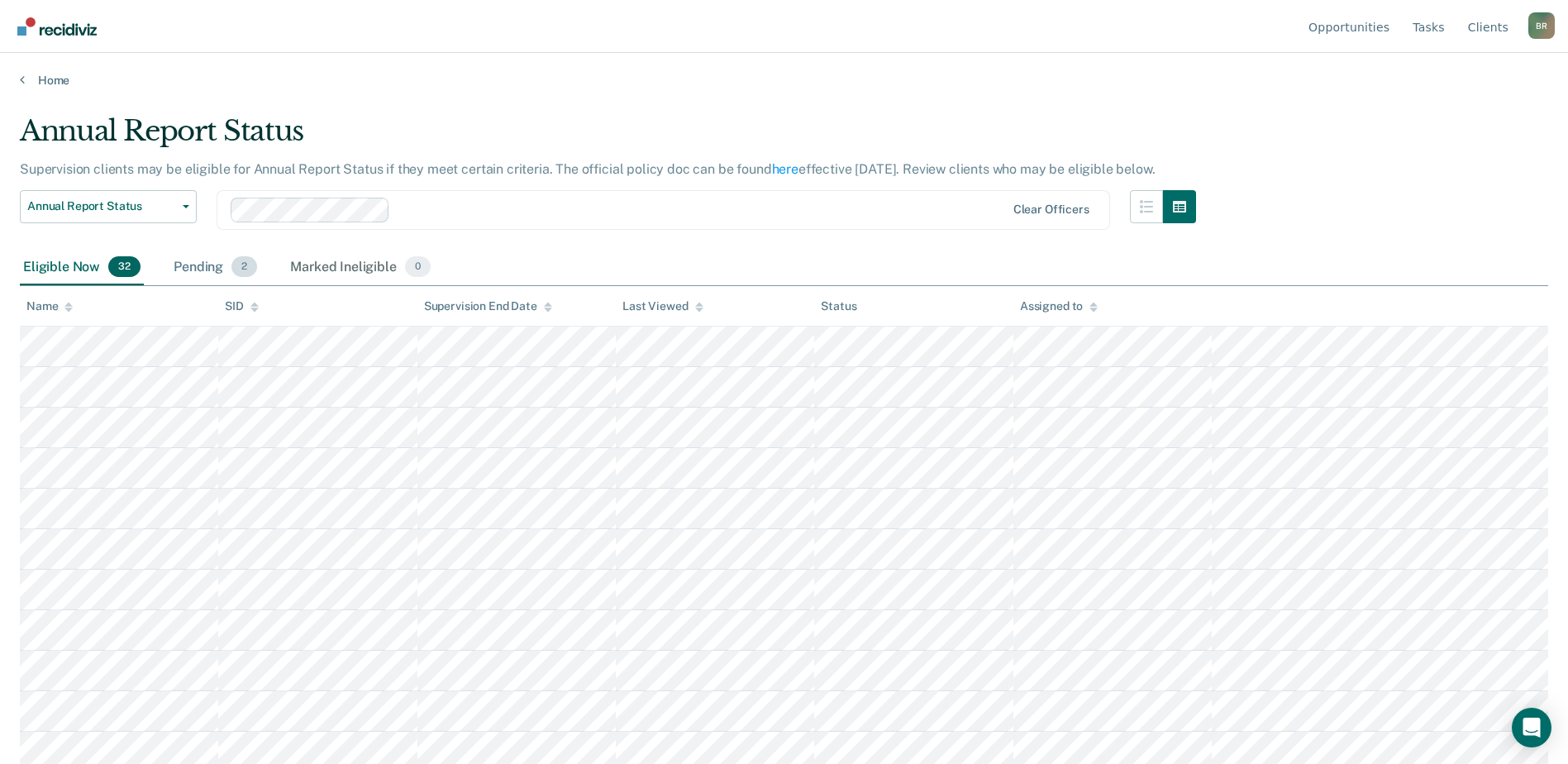
click at [236, 267] on span "2" at bounding box center [244, 267] width 26 height 21
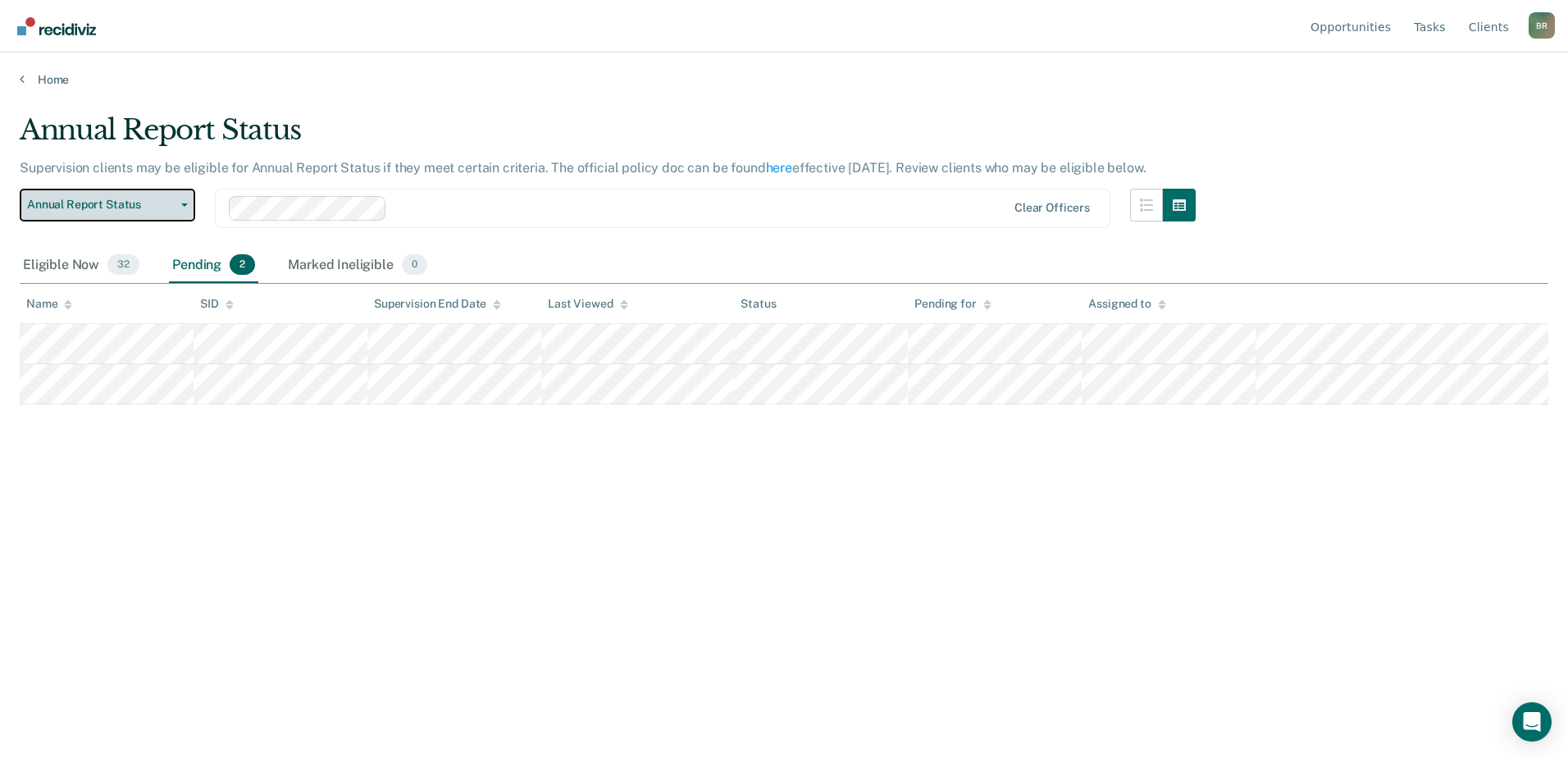
click at [189, 202] on button "Annual Report Status" at bounding box center [107, 205] width 176 height 33
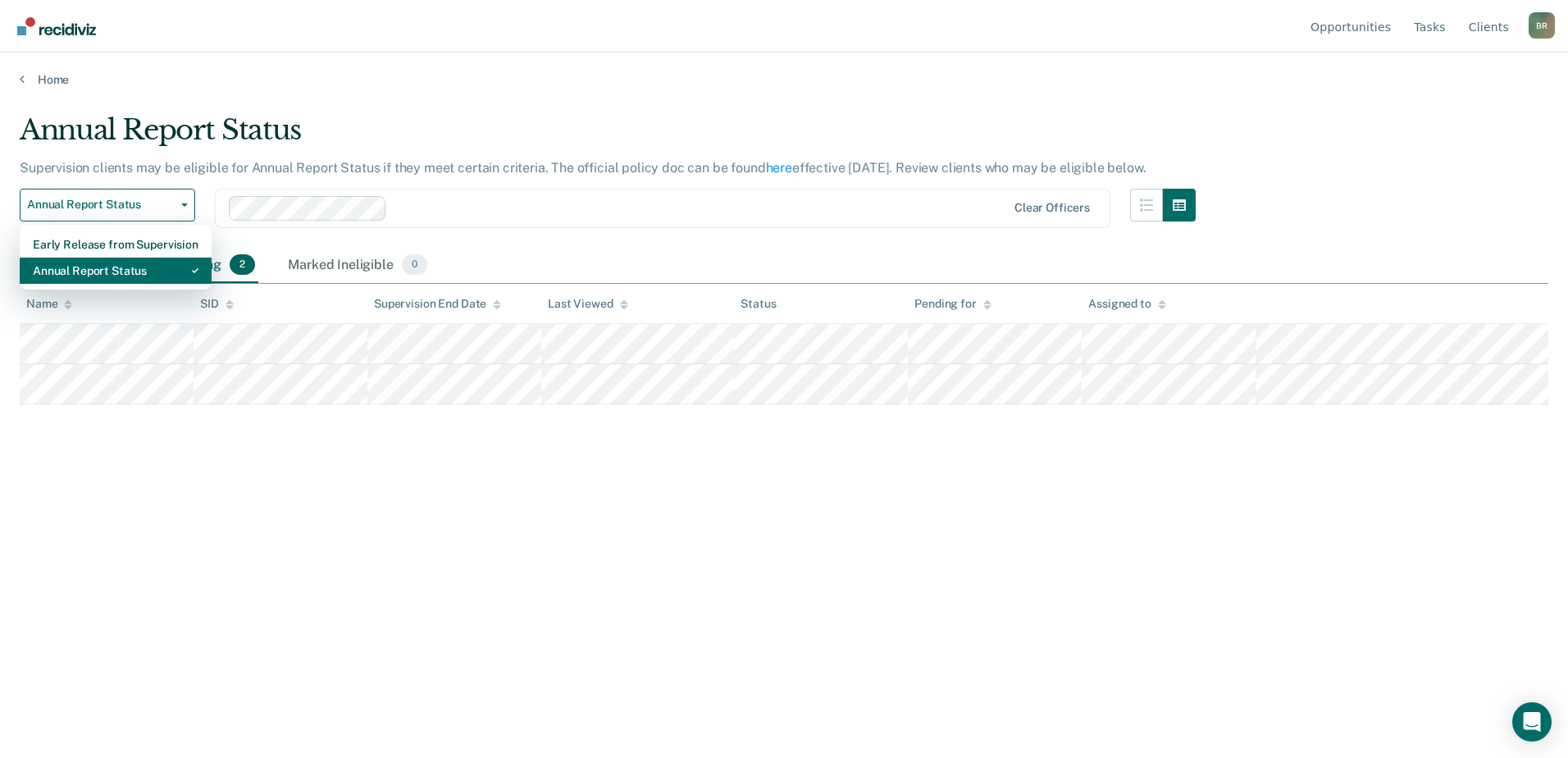
click at [82, 273] on div "Annual Report Status" at bounding box center [115, 270] width 166 height 27
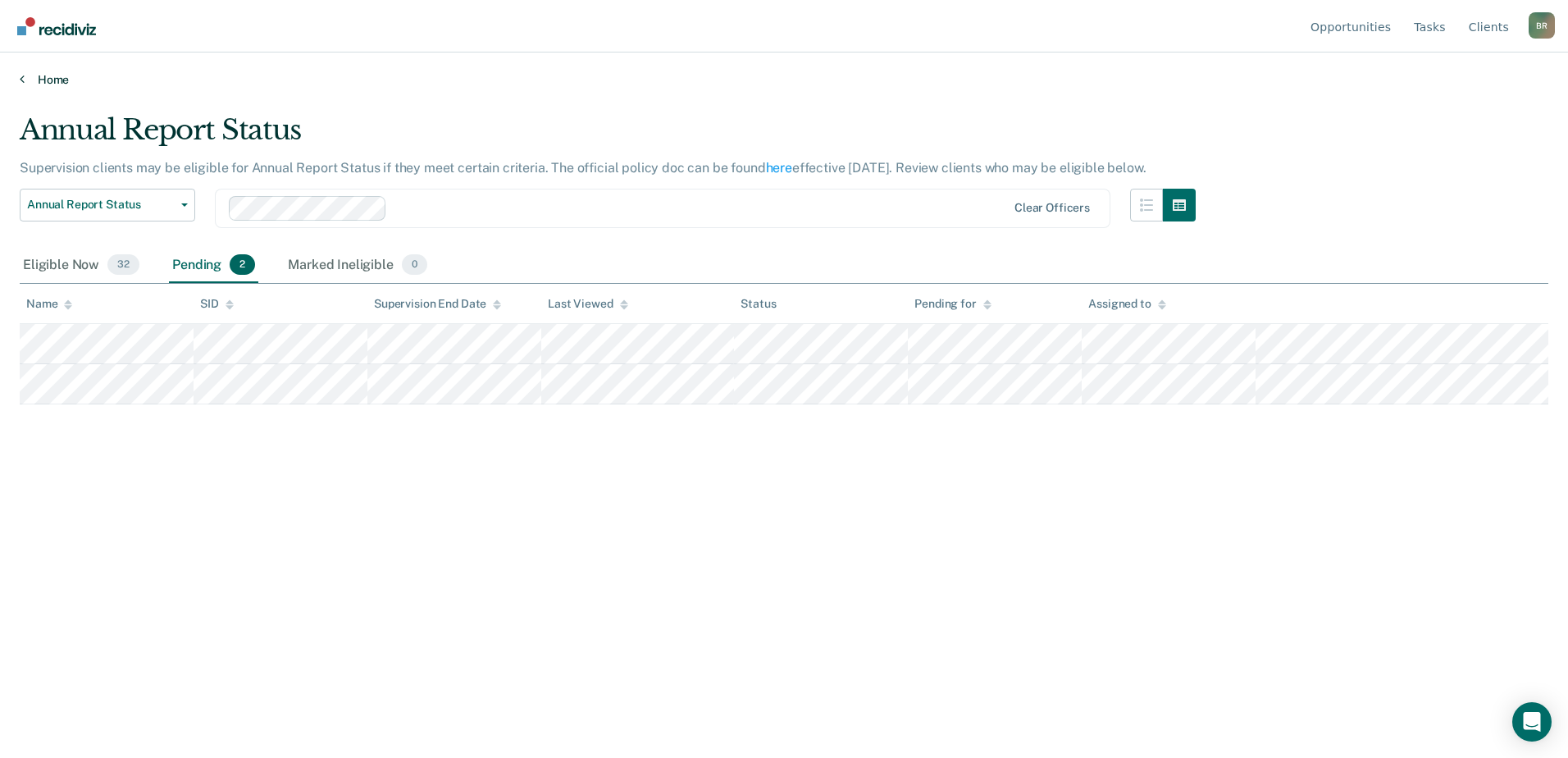
click at [20, 82] on icon at bounding box center [22, 78] width 5 height 13
